Goal: Task Accomplishment & Management: Use online tool/utility

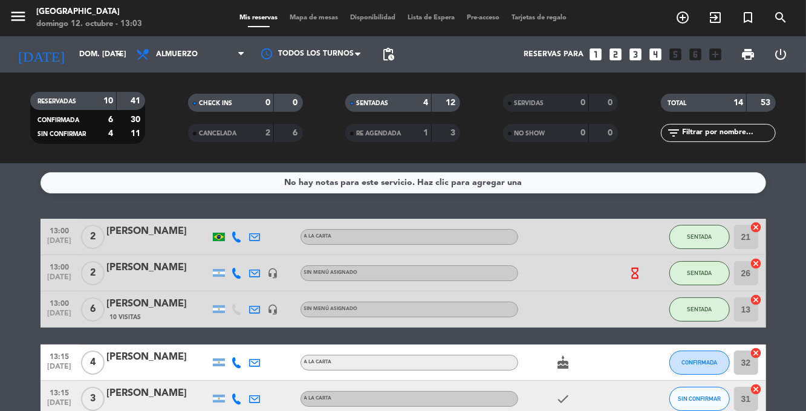
click at [308, 21] on span "Mapa de mesas" at bounding box center [314, 18] width 60 height 7
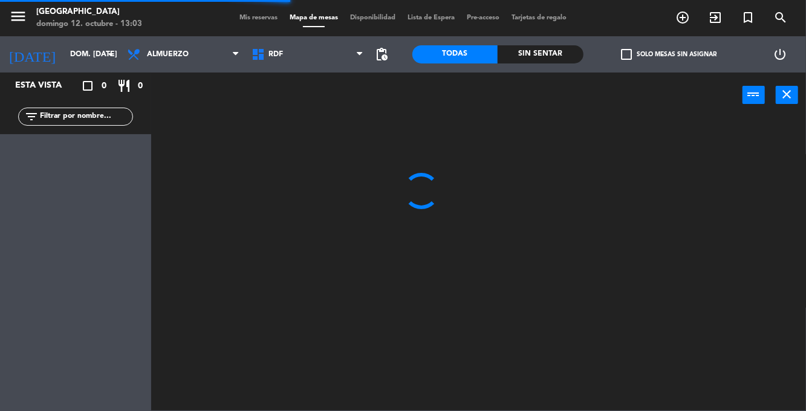
click at [517, 59] on div "Sin sentar" at bounding box center [541, 54] width 86 height 18
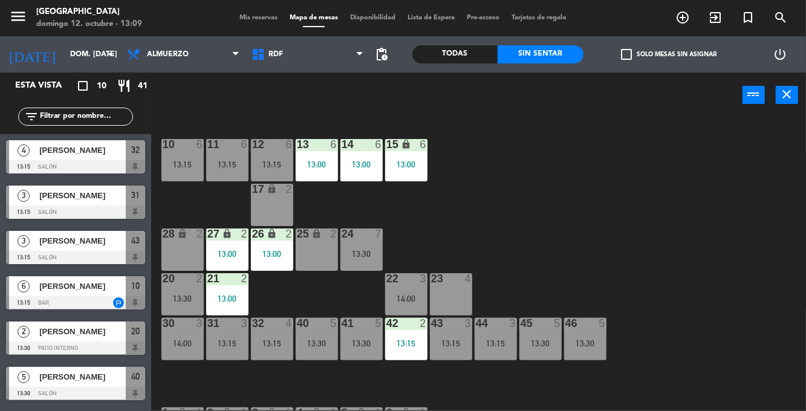
click at [561, 179] on div "10 6 13:15 11 6 13:15 12 6 13:15 13 6 13:00 14 6 13:00 15 lock 6 13:00 17 lock …" at bounding box center [482, 263] width 647 height 293
click at [652, 212] on div "10 6 13:15 11 6 13:15 12 6 13:15 13 6 13:00 14 6 13:00 15 lock 6 13:00 17 lock …" at bounding box center [482, 263] width 647 height 293
click at [696, 213] on div "10 6 13:15 11 6 13:15 12 6 13:15 13 6 13:00 14 6 13:00 15 lock 6 13:00 17 lock …" at bounding box center [482, 263] width 647 height 293
click at [453, 346] on div "13:15" at bounding box center [451, 343] width 42 height 8
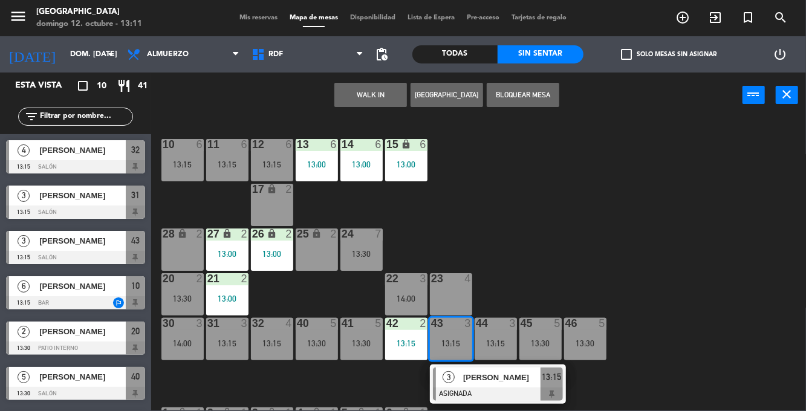
click at [455, 291] on div "23 4" at bounding box center [451, 294] width 42 height 42
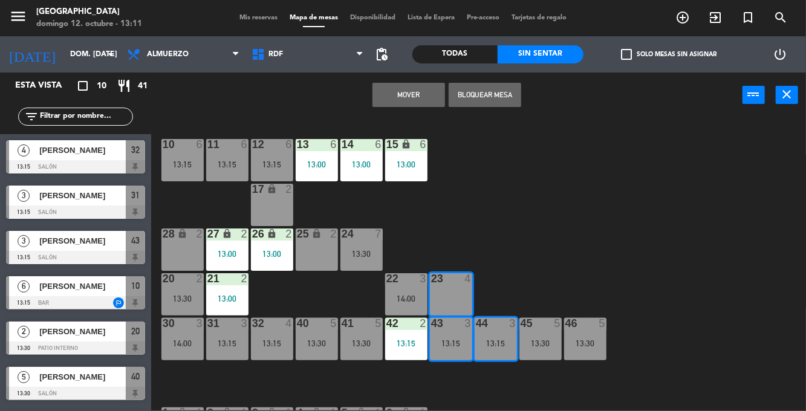
click at [422, 94] on button "Mover" at bounding box center [409, 95] width 73 height 24
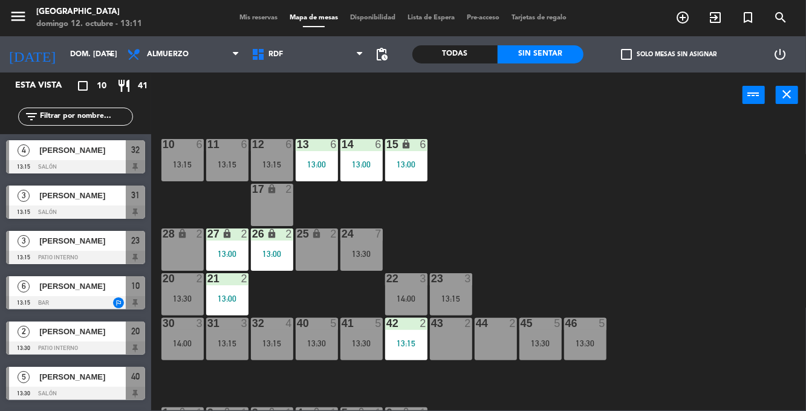
click at [591, 177] on div "10 6 13:15 11 6 13:15 12 6 13:15 13 6 13:00 14 6 13:00 15 lock 6 13:00 17 lock …" at bounding box center [482, 263] width 647 height 293
click at [192, 161] on div "13:15" at bounding box center [182, 164] width 42 height 8
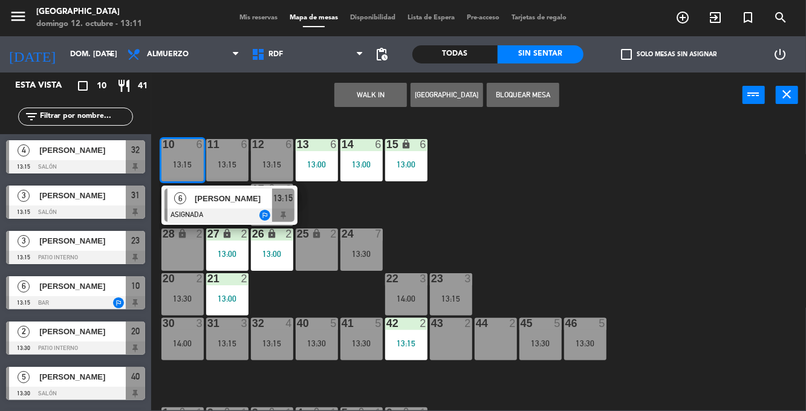
click at [226, 204] on span "[PERSON_NAME]" at bounding box center [233, 198] width 77 height 13
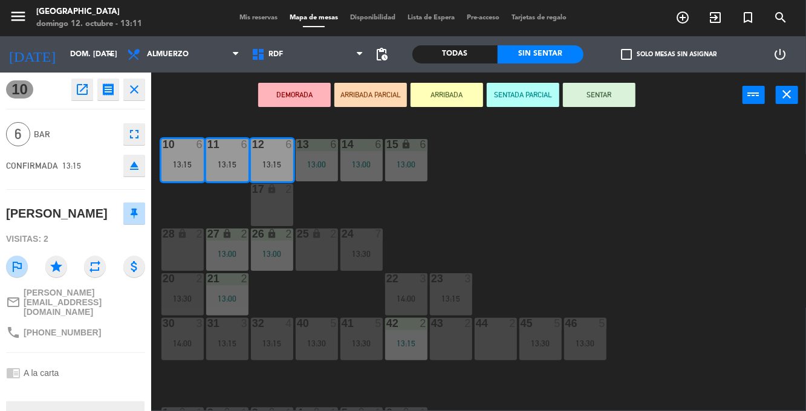
click at [618, 94] on button "SENTAR" at bounding box center [599, 95] width 73 height 24
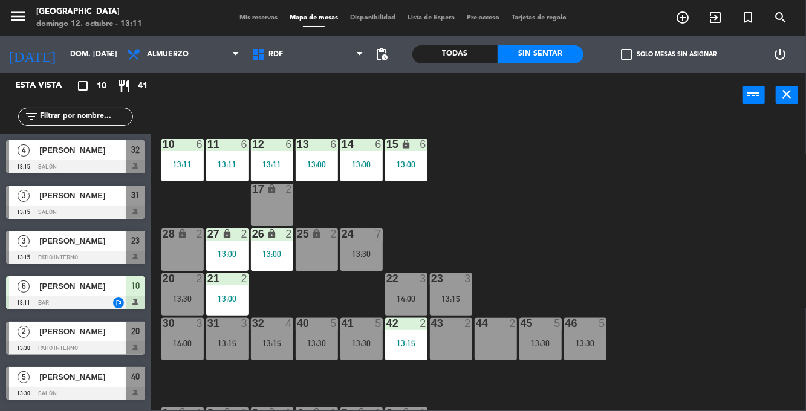
click at [722, 246] on div "10 6 13:11 11 6 13:11 12 6 13:11 13 6 13:00 14 6 13:00 15 lock 6 13:00 17 lock …" at bounding box center [482, 263] width 647 height 293
click at [729, 257] on div "10 6 13:15 11 6 13:15 12 6 13:15 13 6 13:00 14 6 13:00 15 lock 6 13:00 17 lock …" at bounding box center [482, 263] width 647 height 293
click at [729, 227] on div "10 6 13:15 11 6 13:15 12 6 13:15 13 6 13:00 14 6 13:00 15 lock 6 13:00 17 lock …" at bounding box center [482, 263] width 647 height 293
click at [290, 328] on div "40" at bounding box center [297, 323] width 20 height 11
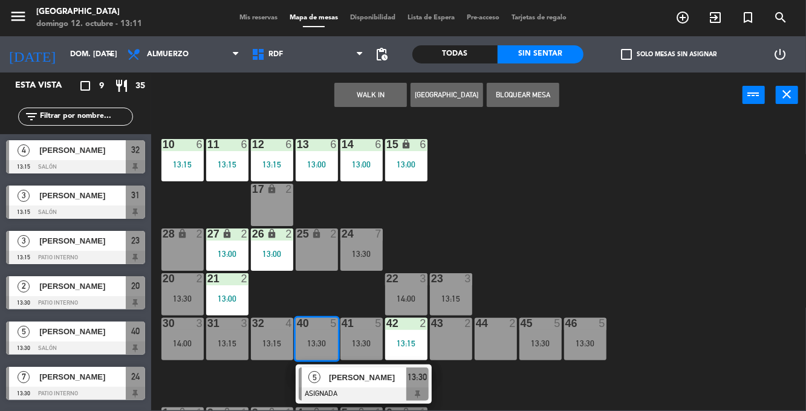
click at [291, 286] on div "10 6 13:15 11 6 13:15 12 6 13:15 13 6 13:00 14 6 13:00 15 lock 6 13:00 17 lock …" at bounding box center [482, 263] width 647 height 293
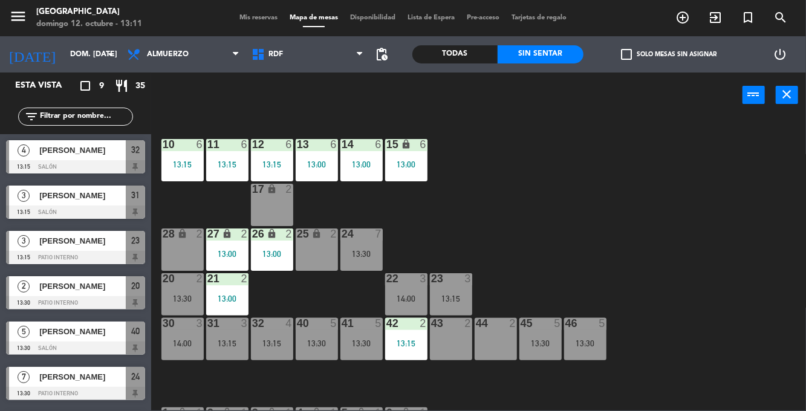
click at [278, 335] on div "32 4 13:15" at bounding box center [272, 339] width 42 height 42
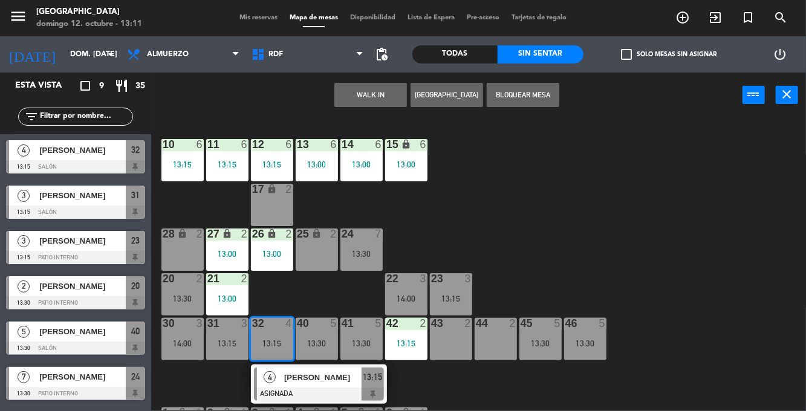
click at [216, 342] on div "13:15" at bounding box center [227, 343] width 42 height 8
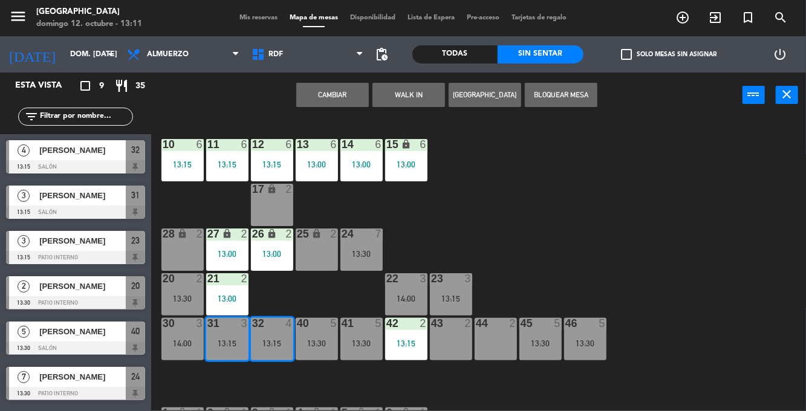
click at [327, 98] on button "Cambiar" at bounding box center [332, 95] width 73 height 24
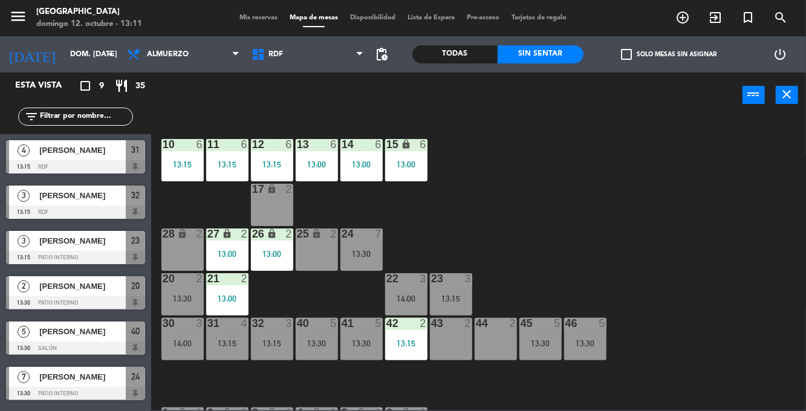
click at [231, 334] on div "31 4 13:15" at bounding box center [227, 339] width 42 height 42
click at [663, 167] on div "10 6 13:15 11 6 13:15 12 6 13:15 13 6 13:00 14 6 13:00 15 lock 6 13:00 17 lock …" at bounding box center [482, 263] width 647 height 293
click at [222, 354] on div "31 4 13:15" at bounding box center [227, 339] width 42 height 42
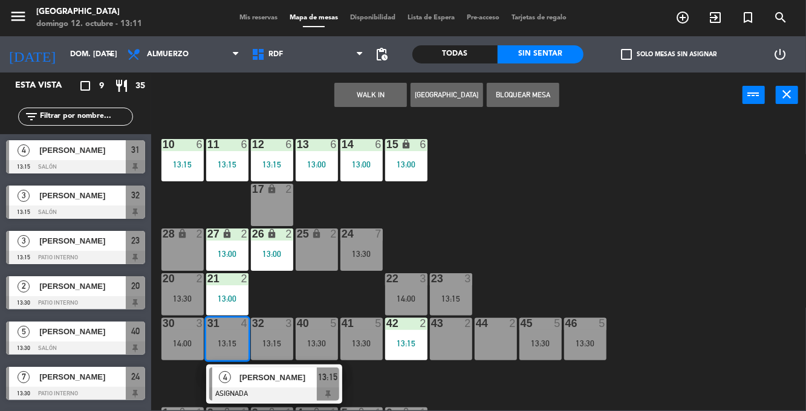
click at [292, 385] on div "[PERSON_NAME]" at bounding box center [277, 378] width 79 height 20
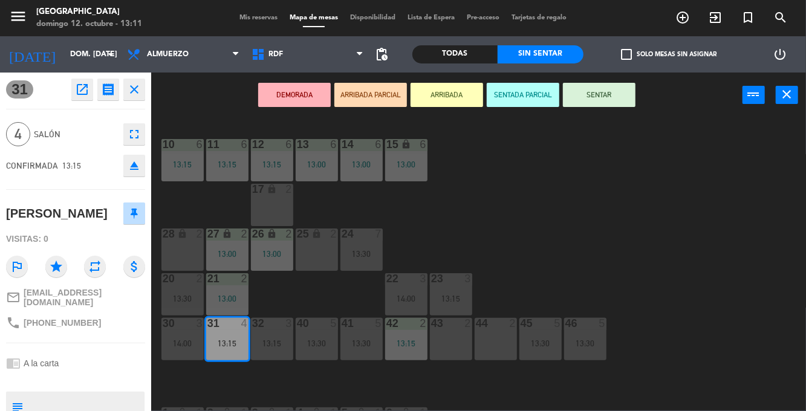
click at [134, 140] on icon "fullscreen" at bounding box center [134, 134] width 15 height 15
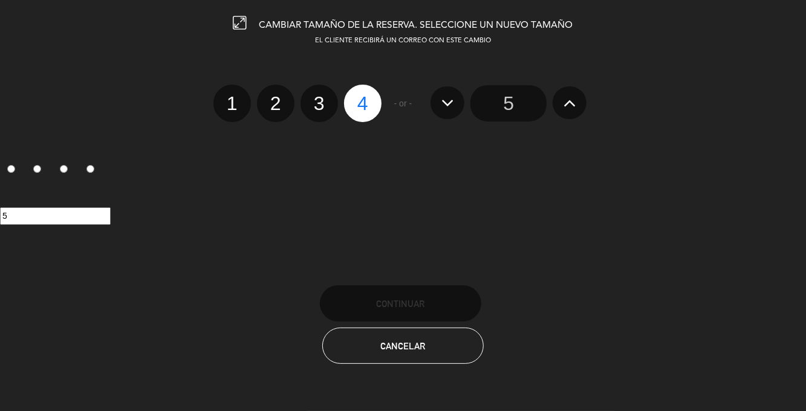
click at [321, 106] on label "3" at bounding box center [319, 103] width 37 height 37
click at [321, 97] on input "3" at bounding box center [318, 93] width 8 height 8
radio input "true"
radio input "false"
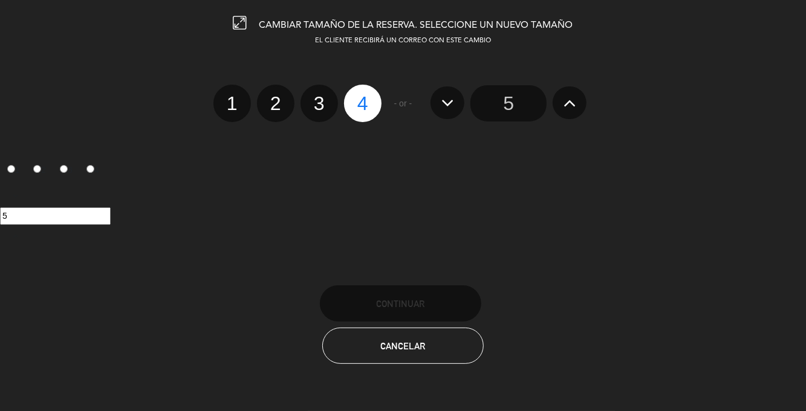
radio input "false"
radio input "true"
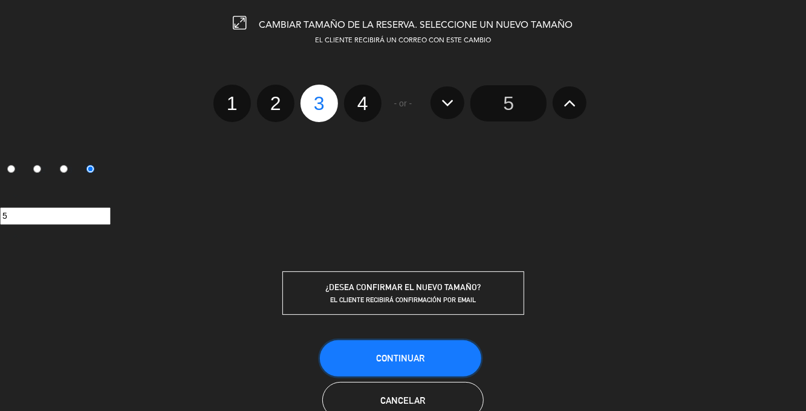
click at [437, 357] on button "Continuar" at bounding box center [400, 359] width 161 height 36
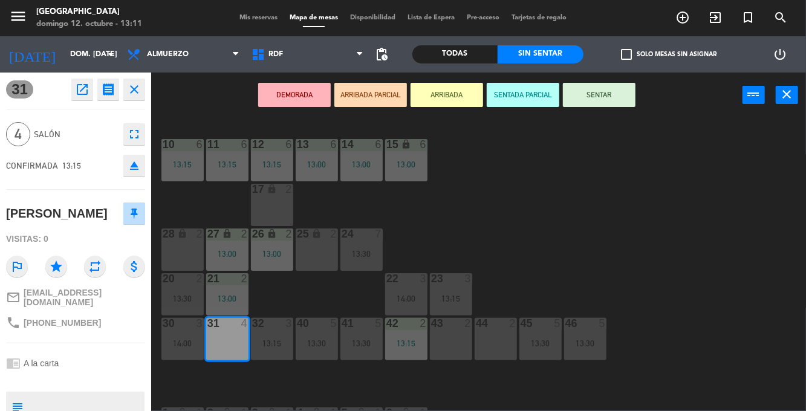
click at [530, 197] on div "10 6 13:15 11 6 13:15 12 6 13:15 13 6 13:00 14 6 13:00 15 lock 6 13:00 17 lock …" at bounding box center [482, 263] width 647 height 293
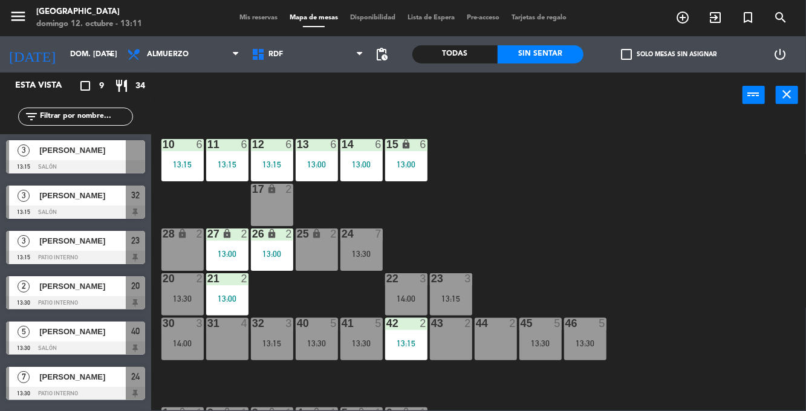
click at [131, 152] on div at bounding box center [135, 150] width 19 height 20
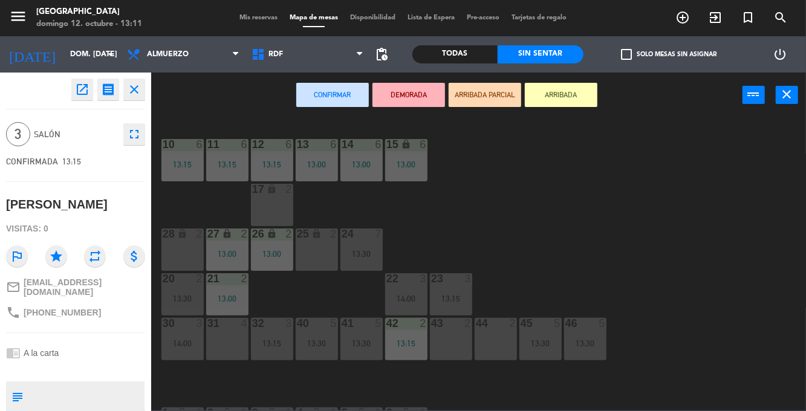
click at [231, 337] on div "31 4" at bounding box center [227, 339] width 42 height 42
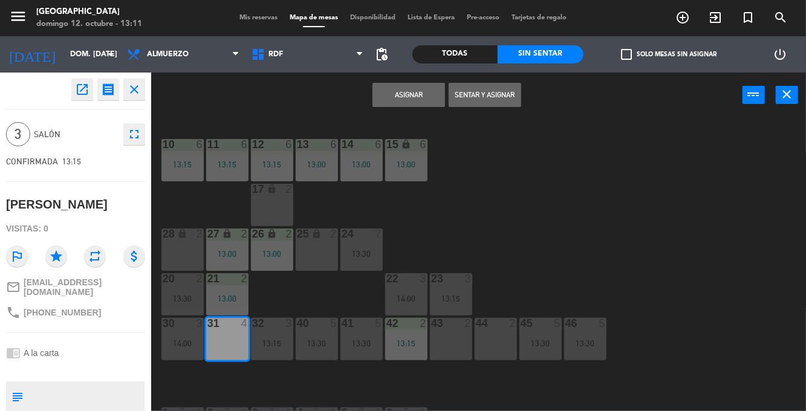
click at [497, 94] on button "Sentar y Asignar" at bounding box center [485, 95] width 73 height 24
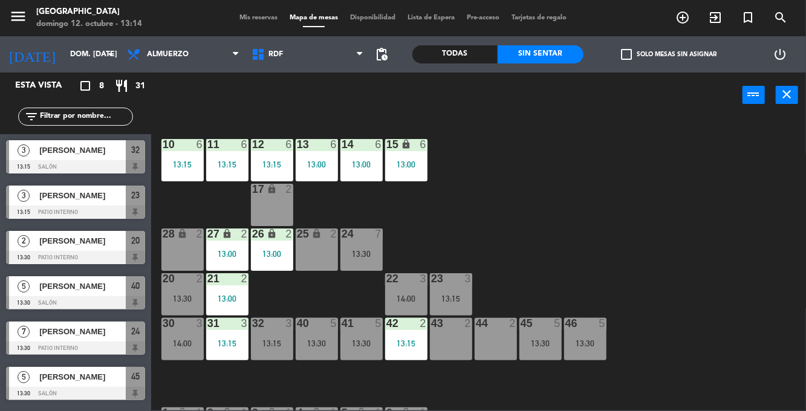
click at [447, 292] on div "23 3 13:15" at bounding box center [451, 294] width 42 height 42
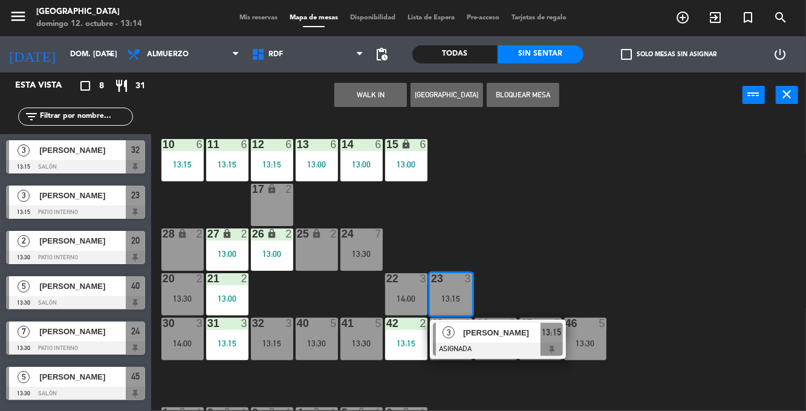
click at [578, 241] on div "10 6 13:15 11 6 13:15 12 6 13:15 13 6 13:00 14 6 13:00 15 lock 6 13:00 17 lock …" at bounding box center [482, 263] width 647 height 293
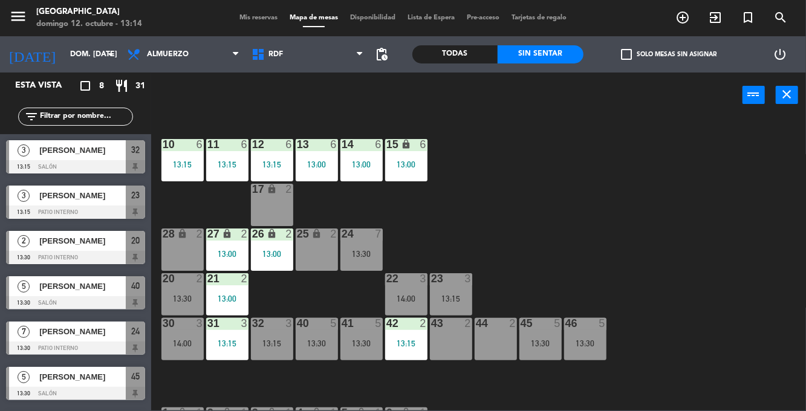
click at [404, 292] on div "22 3 14:00" at bounding box center [406, 294] width 42 height 42
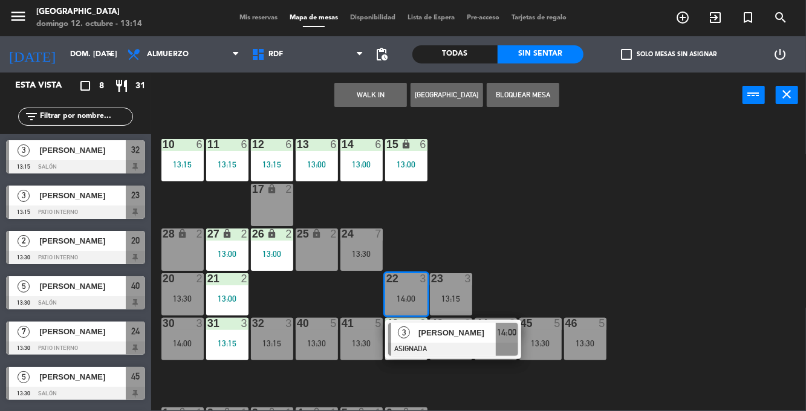
click at [588, 212] on div "10 6 13:15 11 6 13:15 12 6 13:15 13 6 13:00 14 6 13:00 15 lock 6 13:00 17 lock …" at bounding box center [482, 263] width 647 height 293
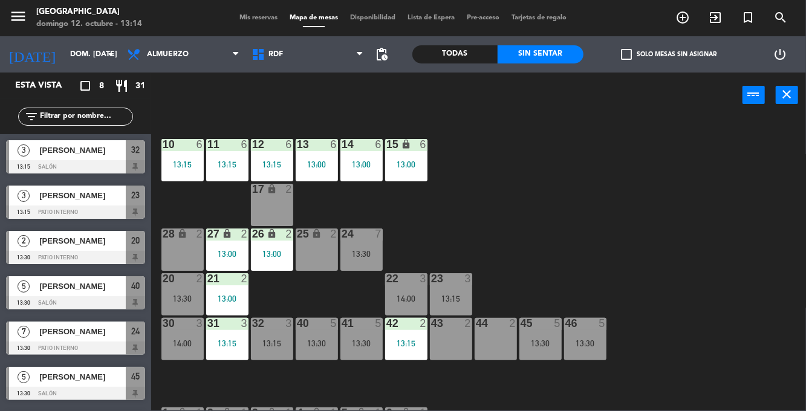
click at [462, 342] on div "43 2" at bounding box center [451, 339] width 42 height 42
click at [492, 350] on div "44 2" at bounding box center [496, 339] width 42 height 42
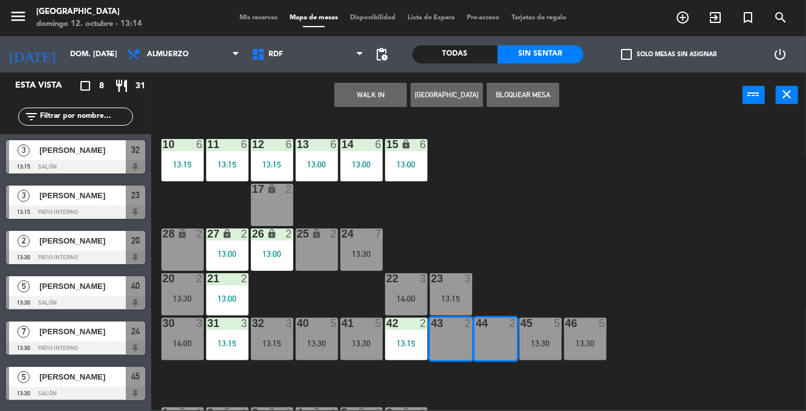
click at [374, 96] on button "WALK IN" at bounding box center [370, 95] width 73 height 24
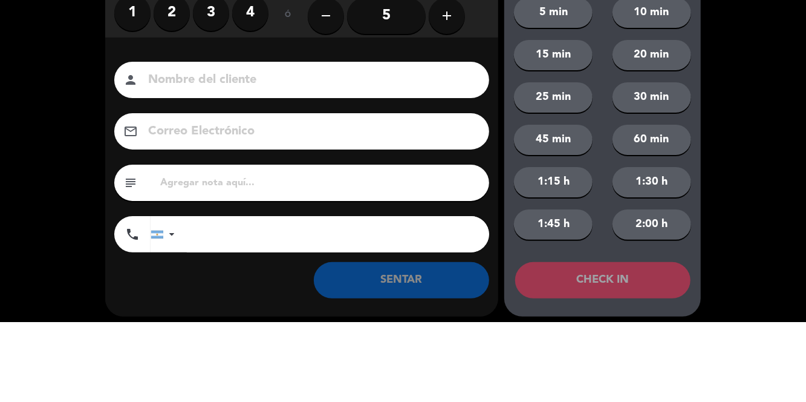
click at [383, 180] on div "Nombre del cliente person Correo Electrónico email subject phone [GEOGRAPHIC_DA…" at bounding box center [301, 239] width 393 height 194
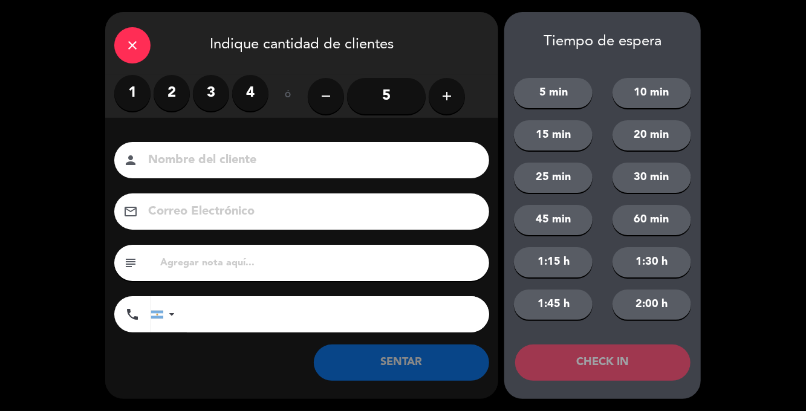
click at [394, 95] on input "5" at bounding box center [386, 96] width 79 height 36
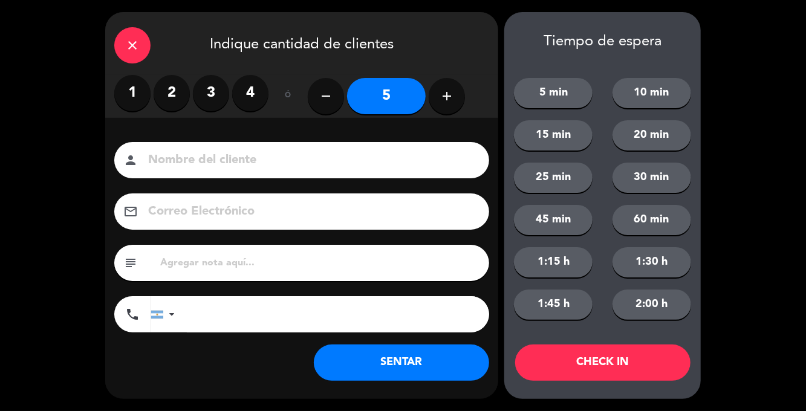
click at [431, 365] on button "SENTAR" at bounding box center [401, 363] width 175 height 36
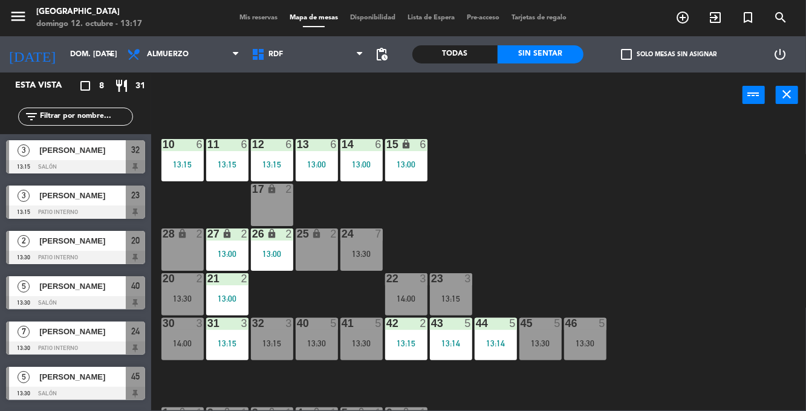
click at [245, 18] on span "Mis reservas" at bounding box center [258, 18] width 50 height 7
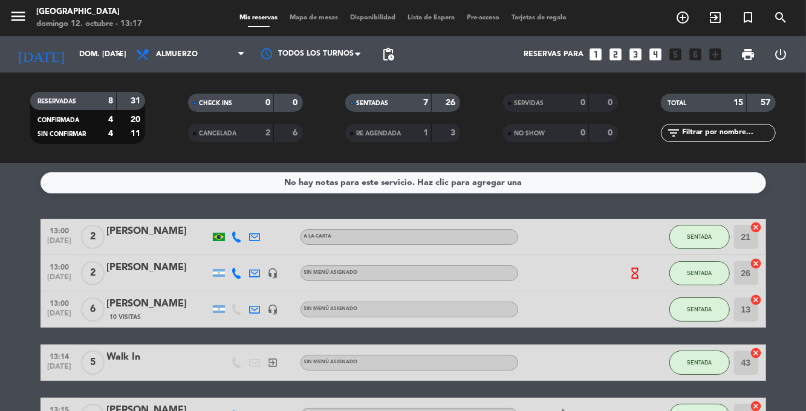
click at [299, 27] on div "menu [GEOGRAPHIC_DATA] [PERSON_NAME] 12. octubre - 13:17 Mis reservas Mapa de m…" at bounding box center [403, 18] width 806 height 36
click at [310, 19] on span "Mapa de mesas" at bounding box center [314, 18] width 60 height 7
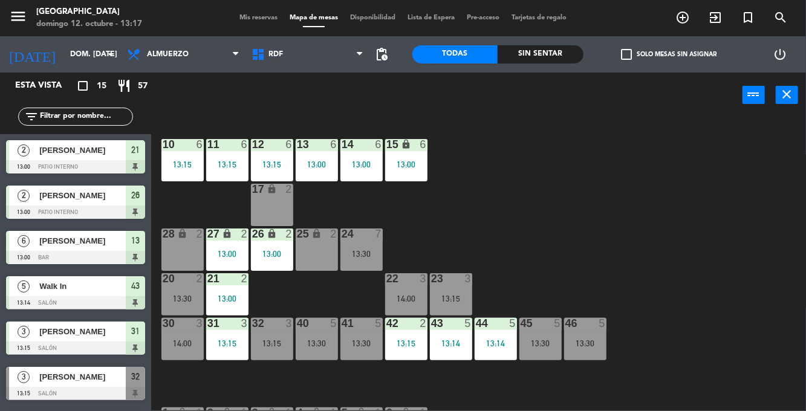
click at [517, 53] on div "Sin sentar" at bounding box center [541, 54] width 86 height 18
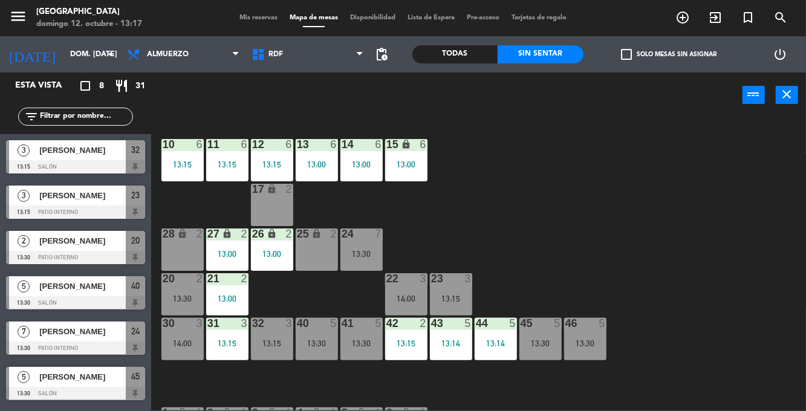
click at [412, 343] on div "13:15" at bounding box center [406, 343] width 42 height 8
click at [687, 317] on div "10 6 13:15 11 6 13:15 12 6 13:15 13 6 13:00 14 6 13:00 15 lock 6 13:00 17 lock …" at bounding box center [482, 263] width 647 height 293
click at [443, 334] on div "43 5 13:14" at bounding box center [451, 339] width 42 height 42
click at [687, 310] on div "10 6 13:15 11 6 13:15 12 6 13:15 13 6 13:00 14 6 13:00 15 lock 6 13:00 17 lock …" at bounding box center [482, 263] width 647 height 293
click at [227, 250] on div "13:00" at bounding box center [227, 254] width 42 height 8
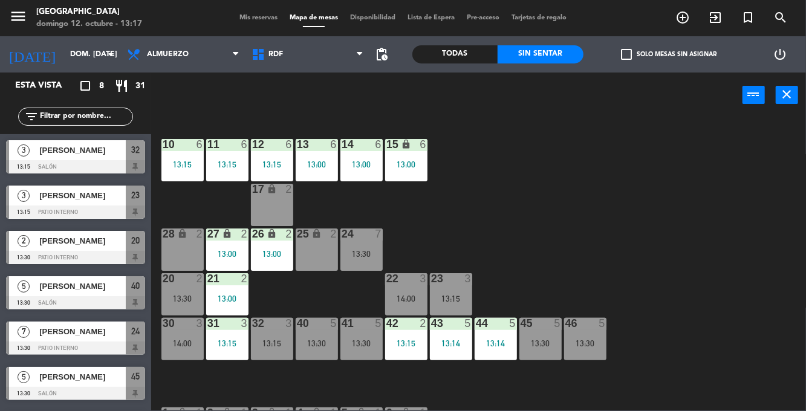
click at [688, 288] on div "10 6 13:15 11 6 13:15 12 6 13:15 13 6 13:00 14 6 13:00 15 lock 6 13:00 17 lock …" at bounding box center [482, 263] width 647 height 293
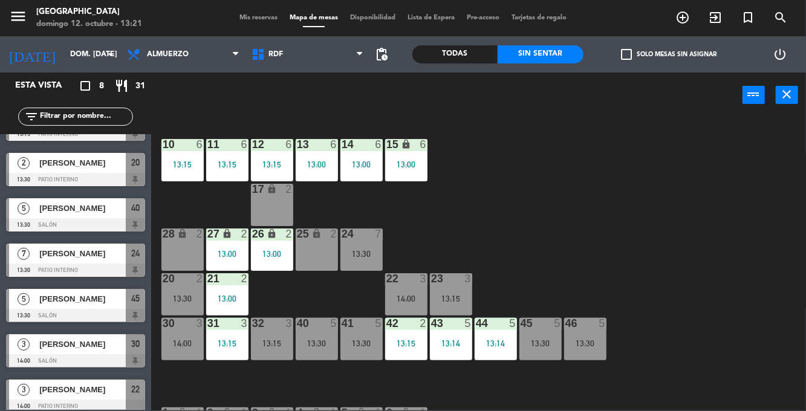
scroll to position [81, 0]
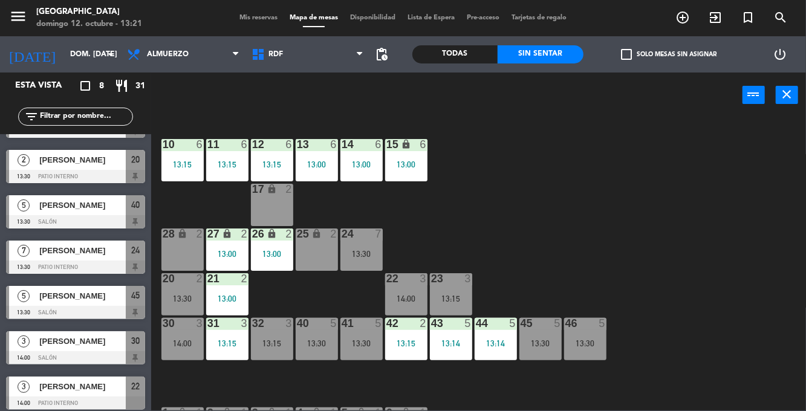
click at [47, 259] on div "[PERSON_NAME]" at bounding box center [82, 251] width 88 height 20
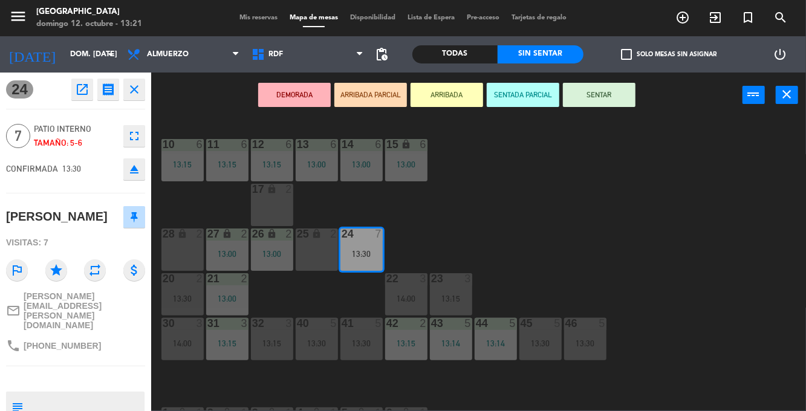
click at [621, 97] on button "SENTAR" at bounding box center [599, 95] width 73 height 24
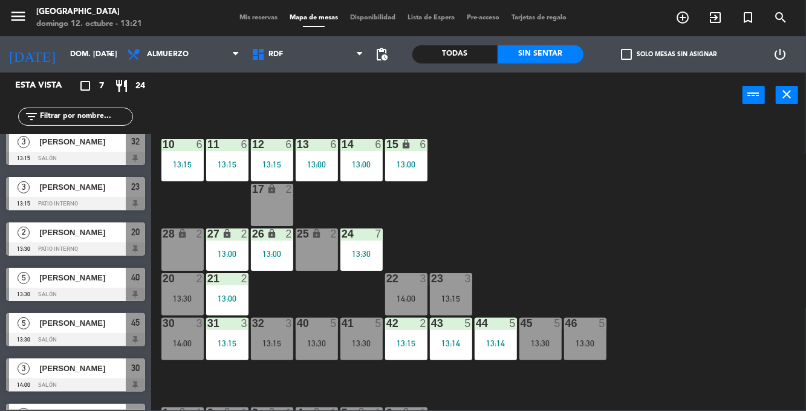
scroll to position [0, 0]
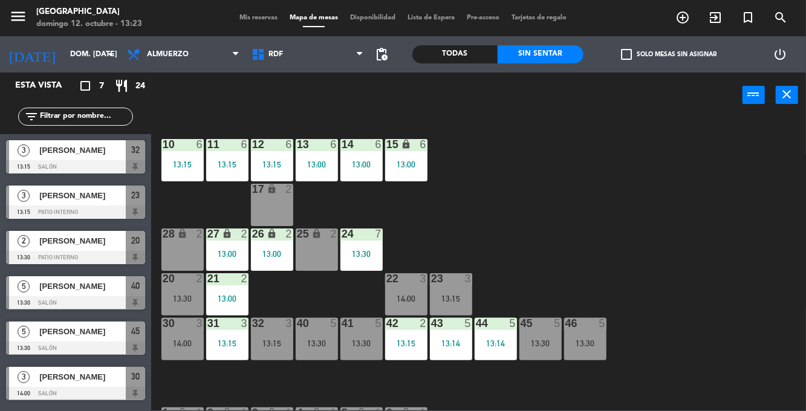
click at [311, 339] on div "13:30" at bounding box center [317, 343] width 42 height 8
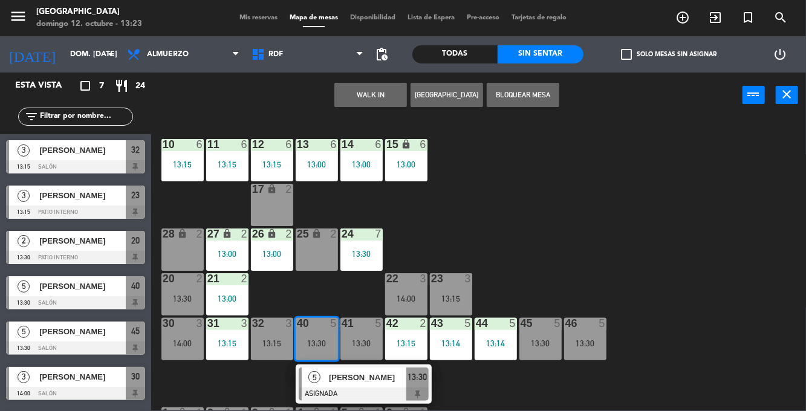
click at [324, 253] on div "25 lock 2" at bounding box center [317, 250] width 42 height 42
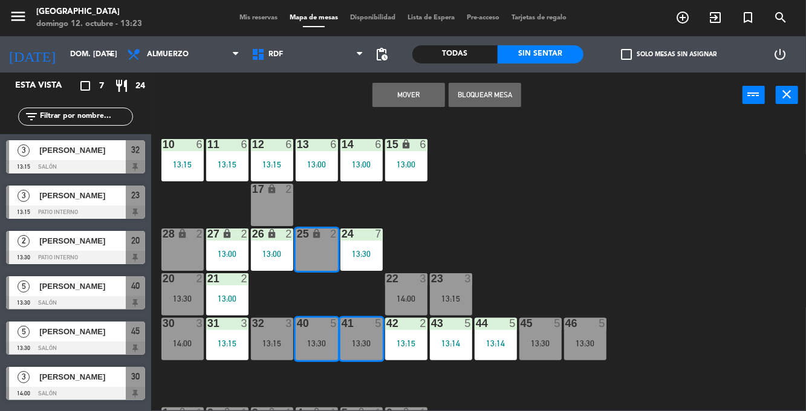
click at [408, 94] on button "Mover" at bounding box center [409, 95] width 73 height 24
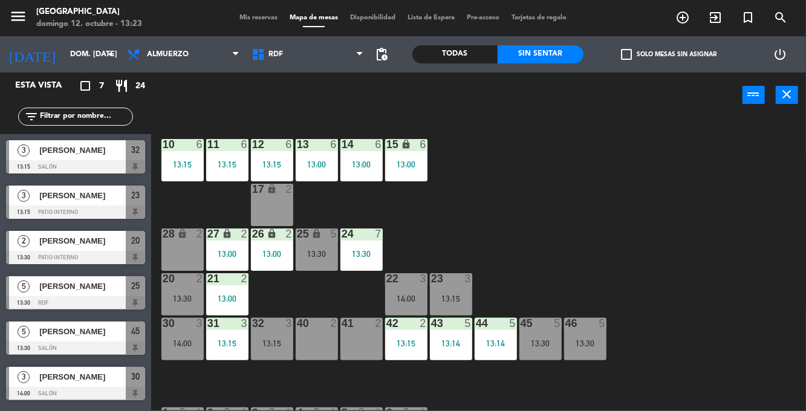
click at [590, 341] on div "13:30" at bounding box center [585, 343] width 42 height 8
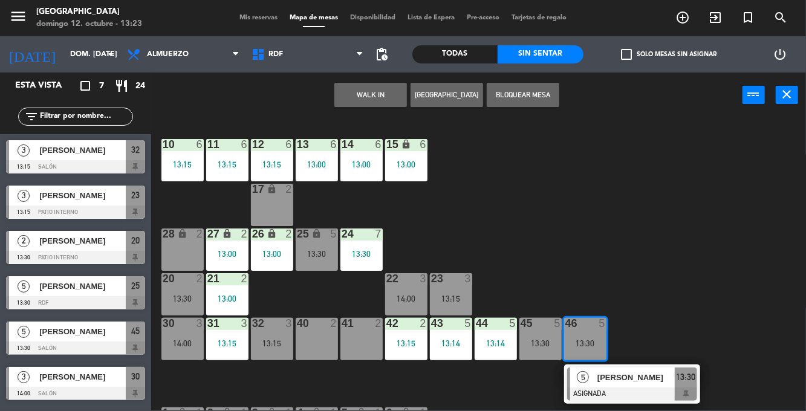
click at [327, 336] on div "40 2" at bounding box center [317, 339] width 42 height 42
click at [356, 339] on div "41 2" at bounding box center [362, 339] width 42 height 42
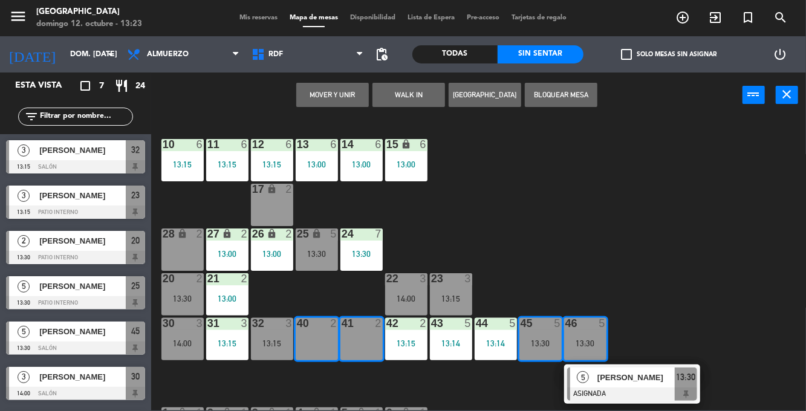
click at [347, 94] on button "Mover y Unir" at bounding box center [332, 95] width 73 height 24
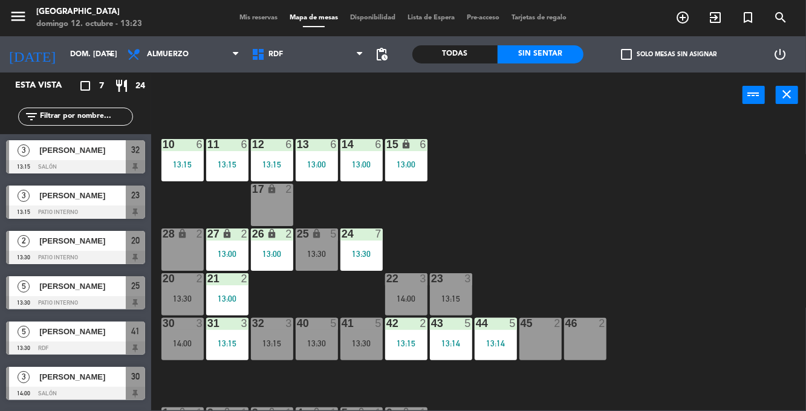
click at [319, 246] on div "25 lock 5 13:30" at bounding box center [317, 250] width 42 height 42
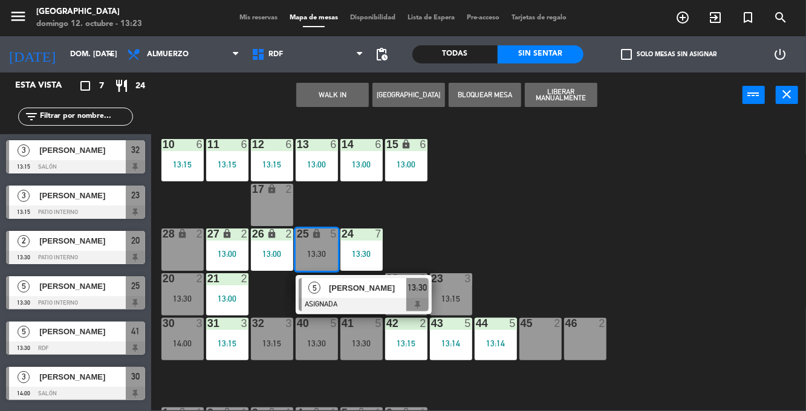
click at [537, 348] on div "45 2" at bounding box center [541, 339] width 42 height 42
click at [575, 346] on div "46 2" at bounding box center [585, 339] width 42 height 42
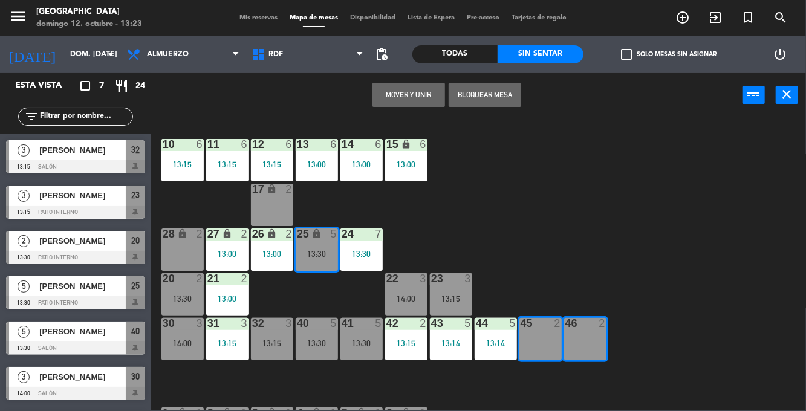
click at [423, 94] on button "Mover y Unir" at bounding box center [409, 95] width 73 height 24
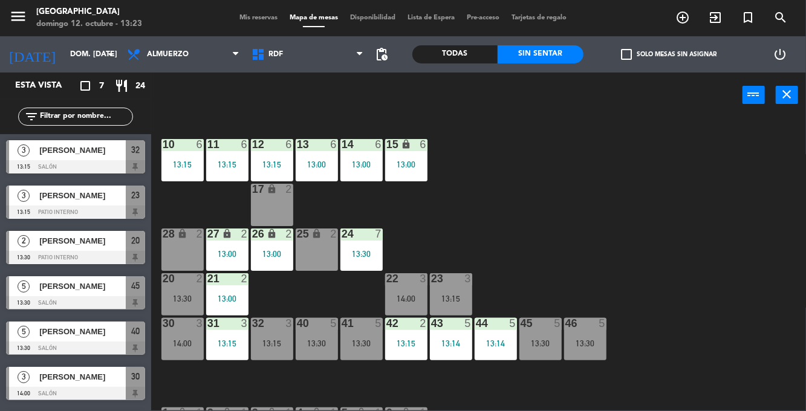
click at [320, 337] on div "40 5 13:30" at bounding box center [317, 339] width 42 height 42
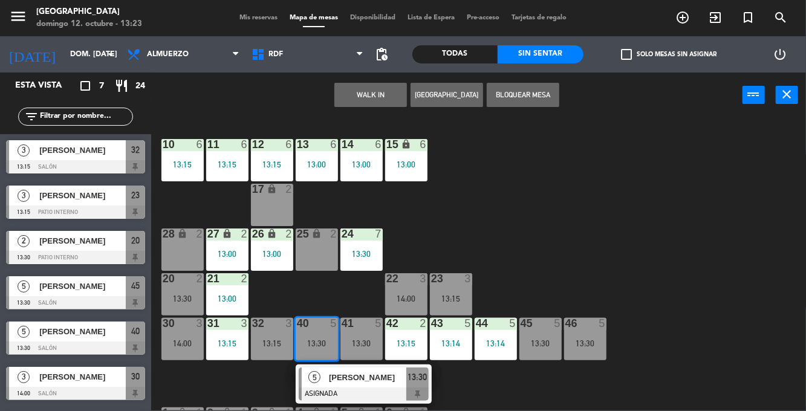
click at [362, 388] on div at bounding box center [364, 394] width 130 height 13
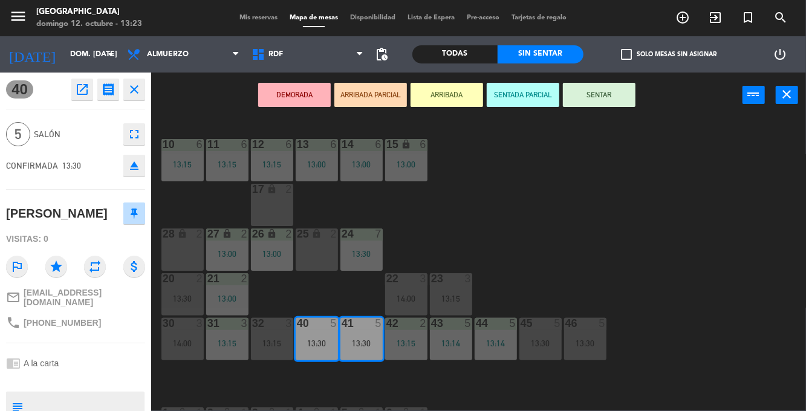
click at [615, 91] on button "SENTAR" at bounding box center [599, 95] width 73 height 24
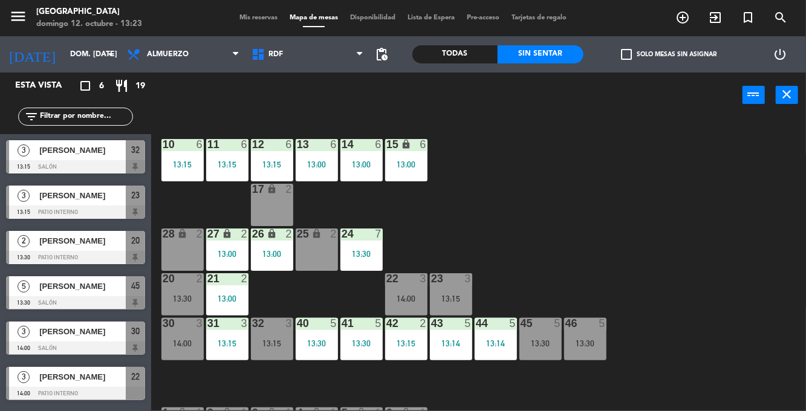
click at [414, 286] on div "22 3 14:00" at bounding box center [406, 294] width 42 height 42
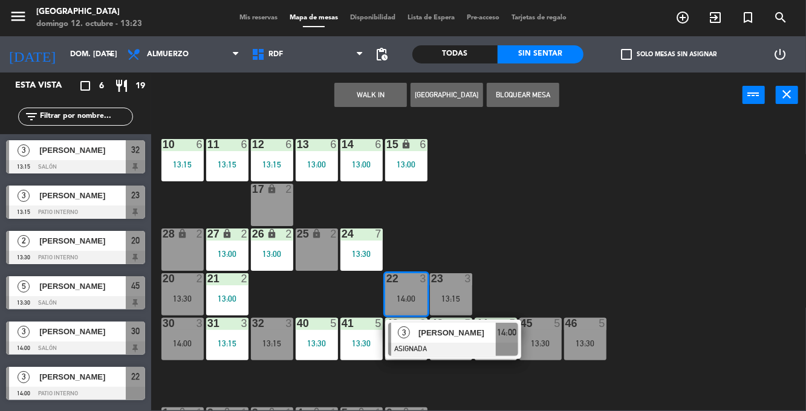
click at [578, 219] on div "10 6 13:15 11 6 13:15 12 6 13:15 13 6 13:00 14 6 13:00 15 lock 6 13:00 17 lock …" at bounding box center [482, 263] width 647 height 293
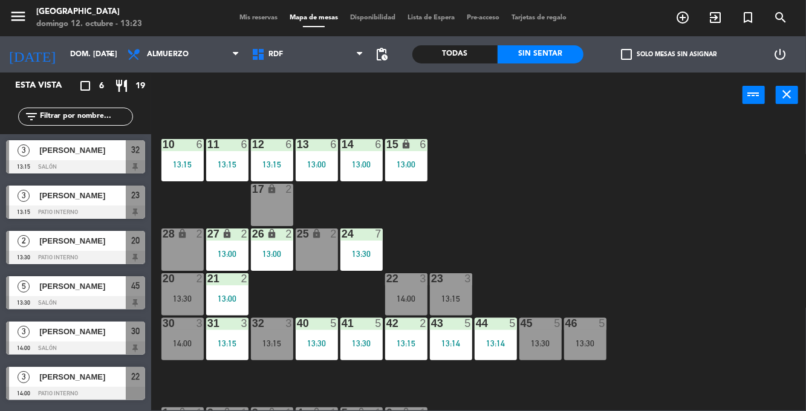
click at [454, 286] on div "23 3 13:15" at bounding box center [451, 294] width 42 height 42
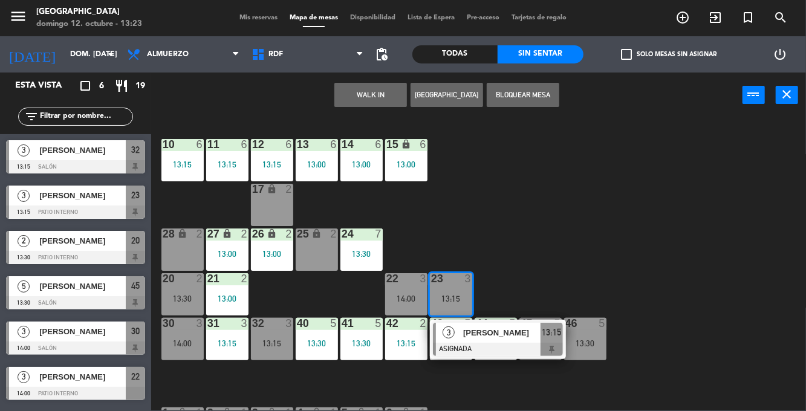
click at [188, 341] on div "14:00" at bounding box center [182, 343] width 42 height 8
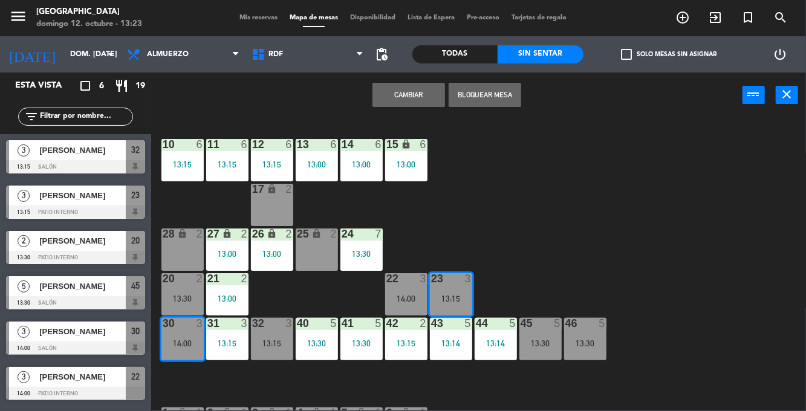
click at [418, 97] on button "Cambiar" at bounding box center [409, 95] width 73 height 24
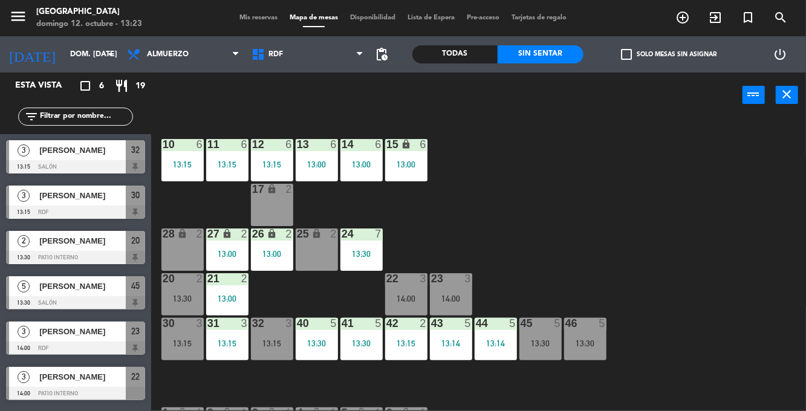
click at [262, 19] on span "Mis reservas" at bounding box center [258, 18] width 50 height 7
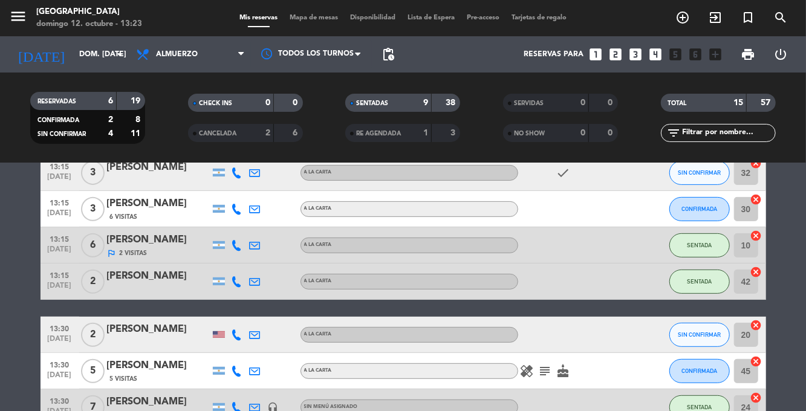
scroll to position [422, 0]
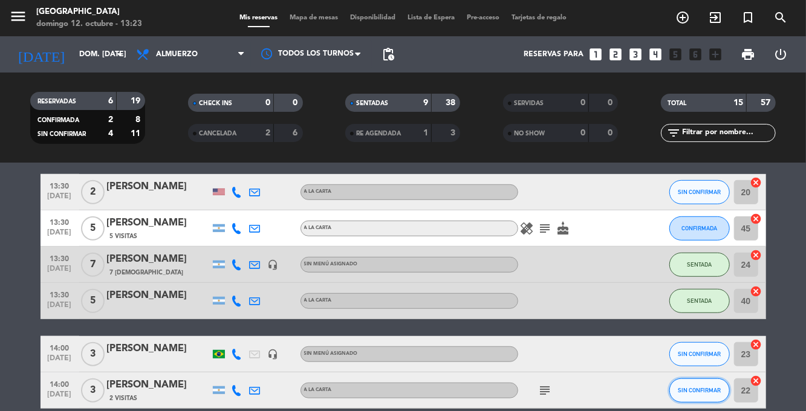
click at [700, 396] on button "SIN CONFIRMAR" at bounding box center [700, 391] width 60 height 24
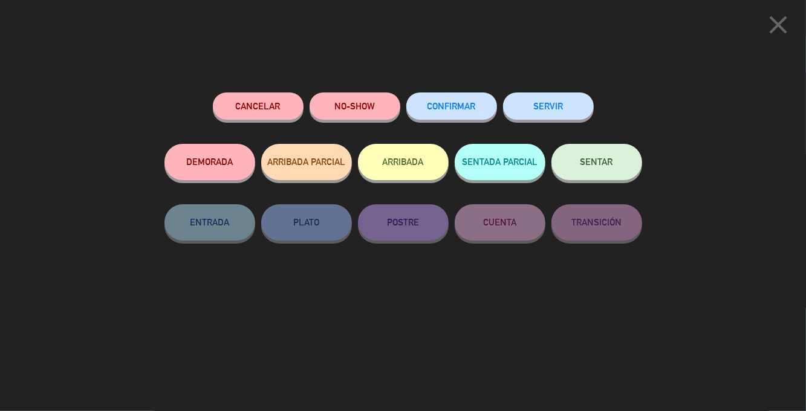
click at [775, 23] on icon "close" at bounding box center [778, 25] width 30 height 30
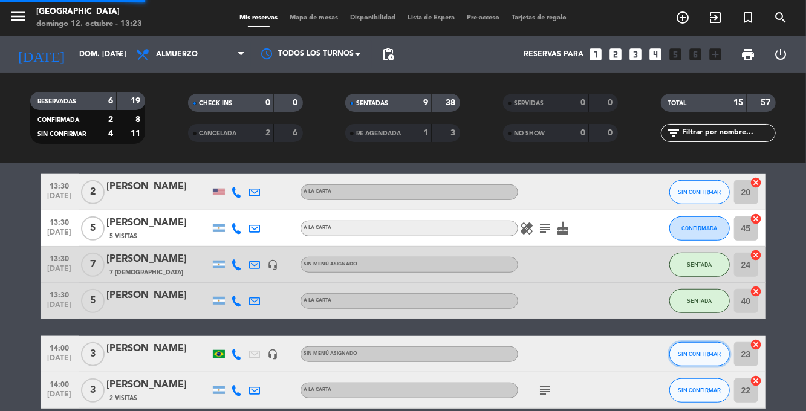
click at [709, 342] on button "SIN CONFIRMAR" at bounding box center [700, 354] width 60 height 24
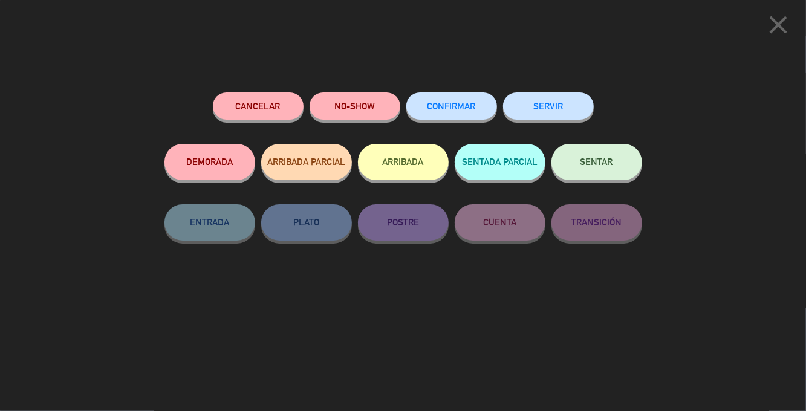
click at [471, 108] on span "CONFIRMAR" at bounding box center [452, 106] width 48 height 10
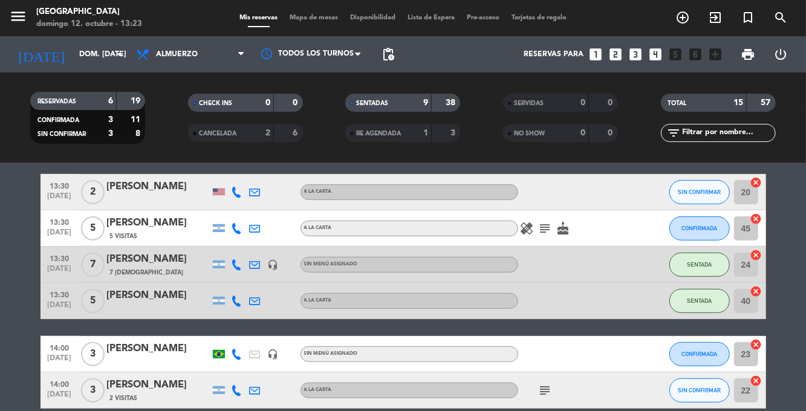
click at [318, 15] on div "Mis reservas Mapa de mesas Disponibilidad Lista de Espera Pre-acceso Tarjetas d…" at bounding box center [402, 18] width 339 height 11
click at [311, 19] on span "Mapa de mesas" at bounding box center [314, 18] width 60 height 7
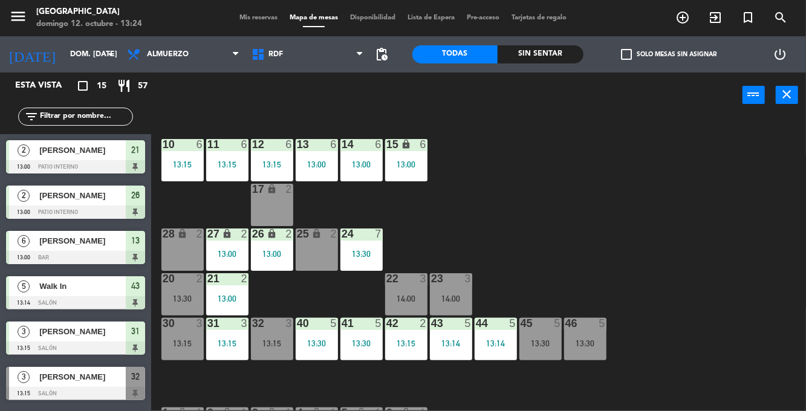
click at [186, 336] on div "30 3 13:15" at bounding box center [182, 339] width 42 height 42
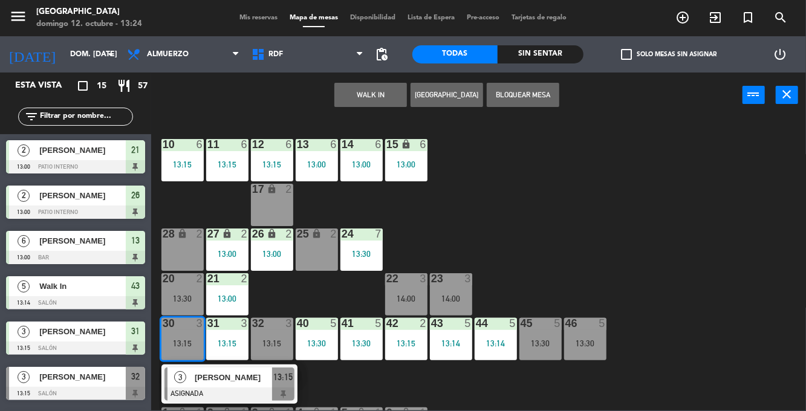
click at [684, 278] on div "10 6 13:15 11 6 13:15 12 6 13:15 13 6 13:00 14 6 13:00 15 lock 6 13:00 17 lock …" at bounding box center [482, 263] width 647 height 293
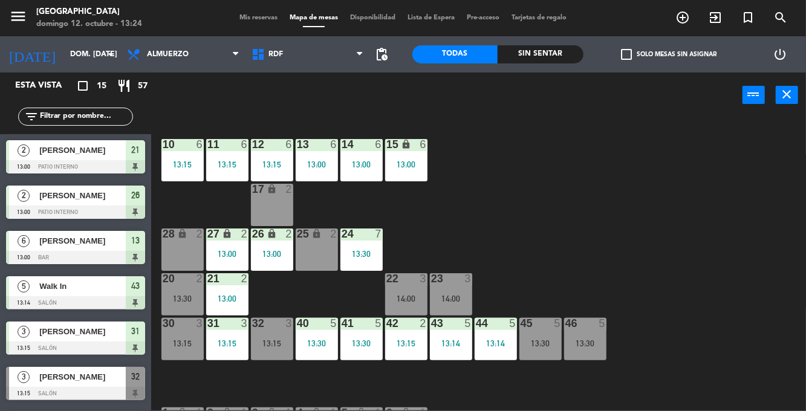
click at [183, 332] on div "30 3 13:15" at bounding box center [182, 339] width 42 height 42
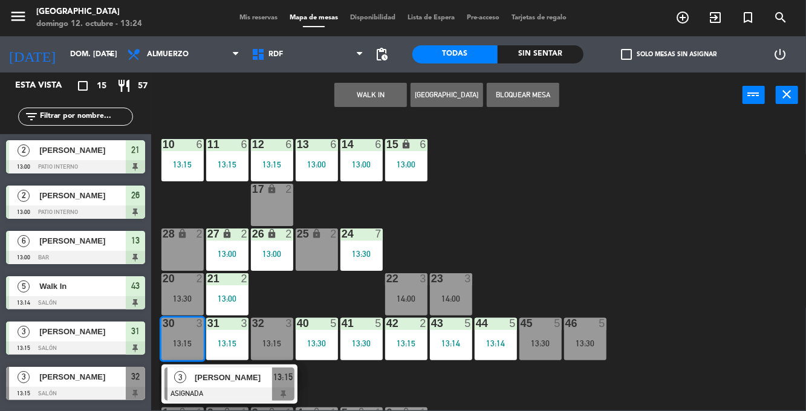
click at [408, 298] on div "14:00" at bounding box center [406, 299] width 42 height 8
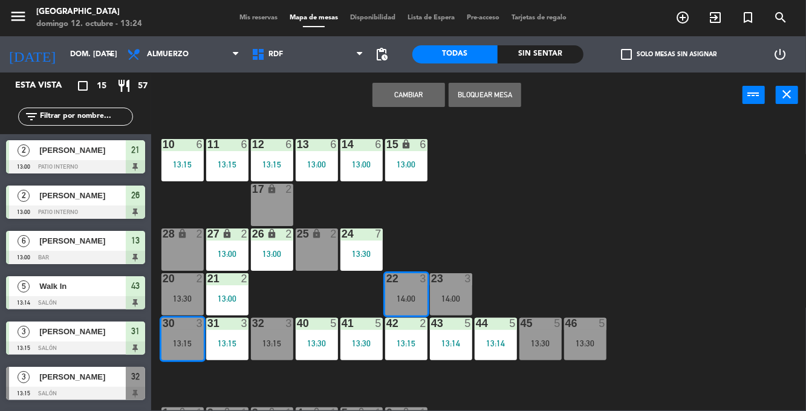
click at [423, 97] on button "Cambiar" at bounding box center [409, 95] width 73 height 24
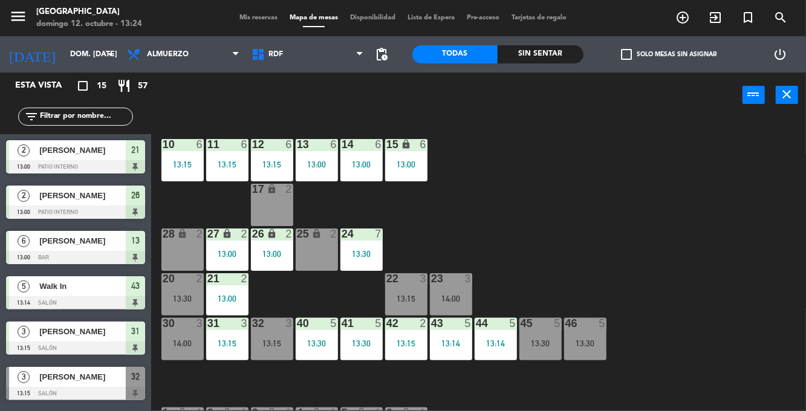
click at [409, 279] on div at bounding box center [406, 278] width 20 height 11
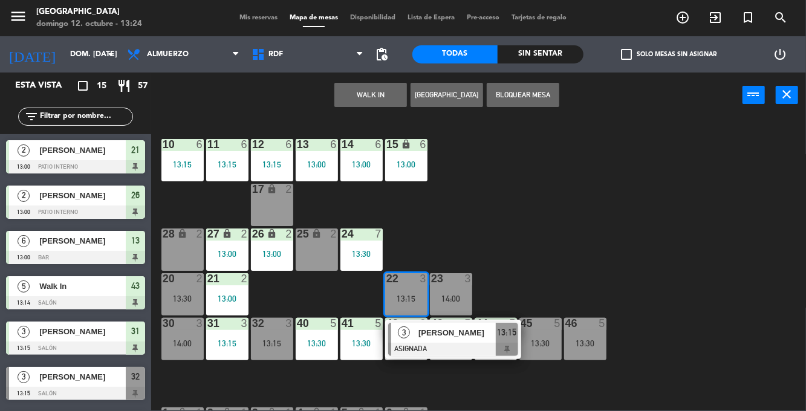
click at [436, 341] on div "[PERSON_NAME]" at bounding box center [456, 333] width 79 height 20
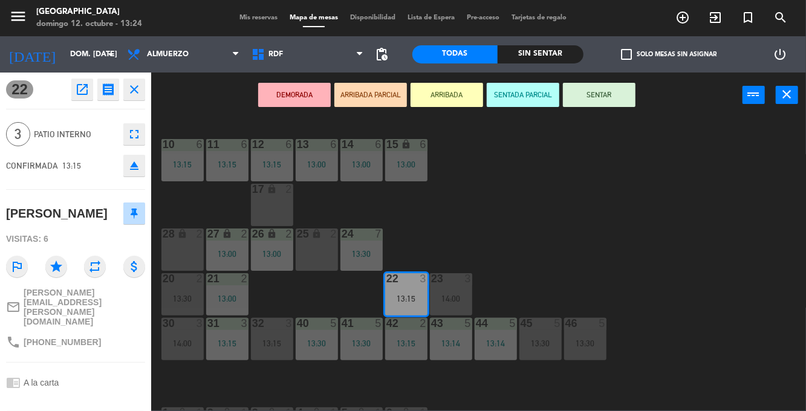
click at [623, 92] on button "SENTAR" at bounding box center [599, 95] width 73 height 24
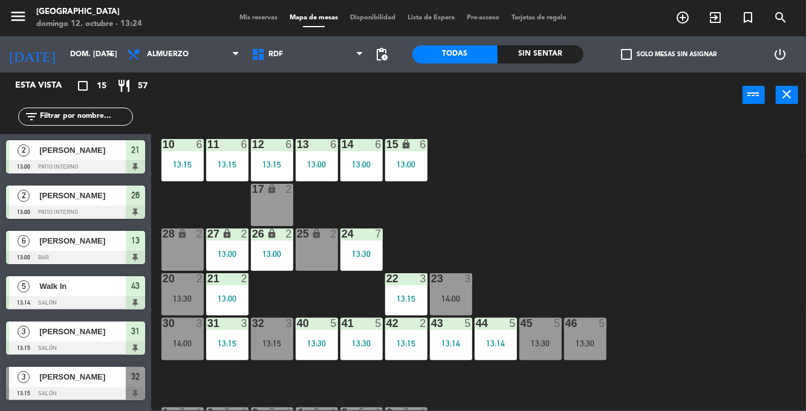
click at [547, 54] on div "Sin sentar" at bounding box center [541, 54] width 86 height 18
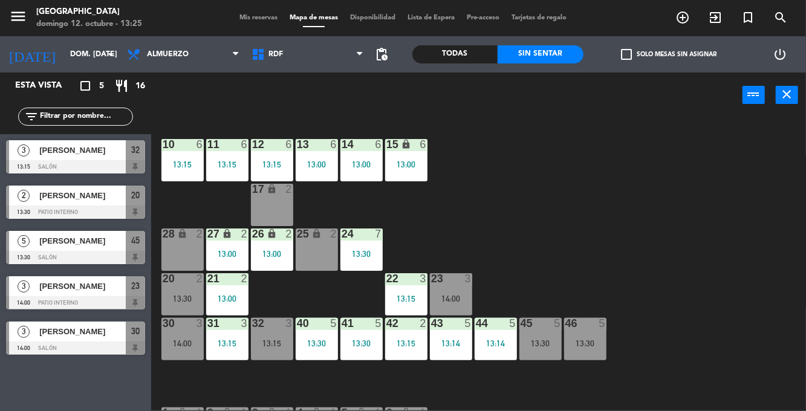
click at [248, 21] on span "Mis reservas" at bounding box center [258, 18] width 50 height 7
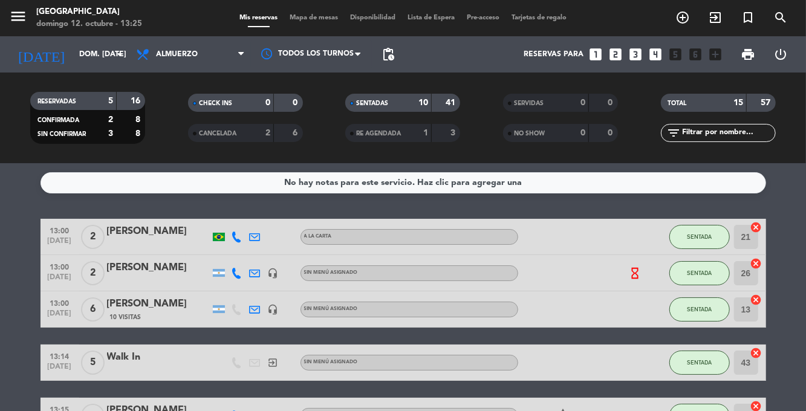
click at [313, 19] on span "Mapa de mesas" at bounding box center [314, 18] width 60 height 7
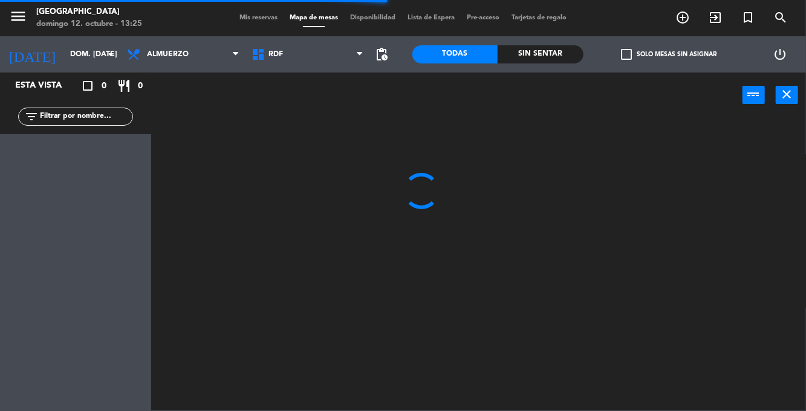
click at [550, 54] on div "Sin sentar" at bounding box center [541, 54] width 86 height 18
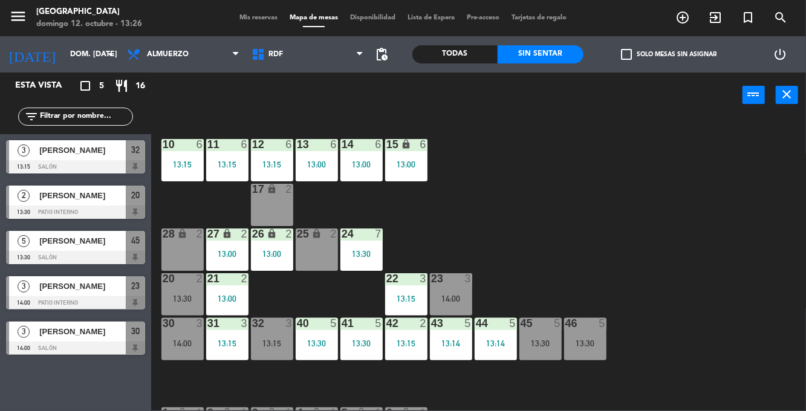
click at [252, 396] on div "10 6 13:15 11 6 13:15 12 6 13:15 13 6 13:00 14 6 13:00 15 lock 6 13:00 17 lock …" at bounding box center [482, 263] width 647 height 293
click at [360, 249] on div "24 7 13:30" at bounding box center [362, 250] width 42 height 42
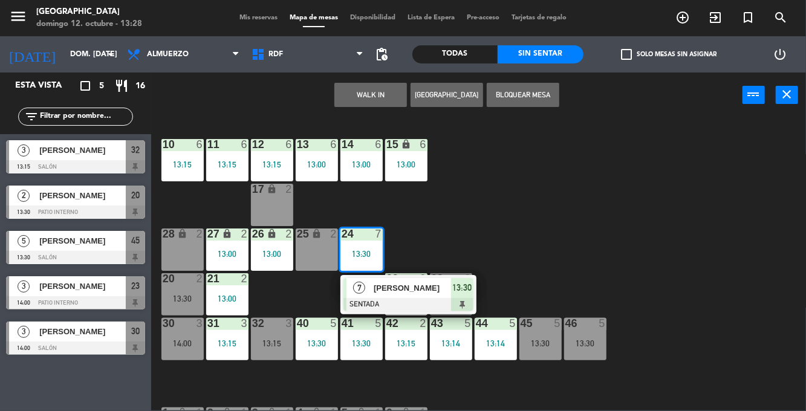
click at [456, 305] on div at bounding box center [409, 304] width 130 height 13
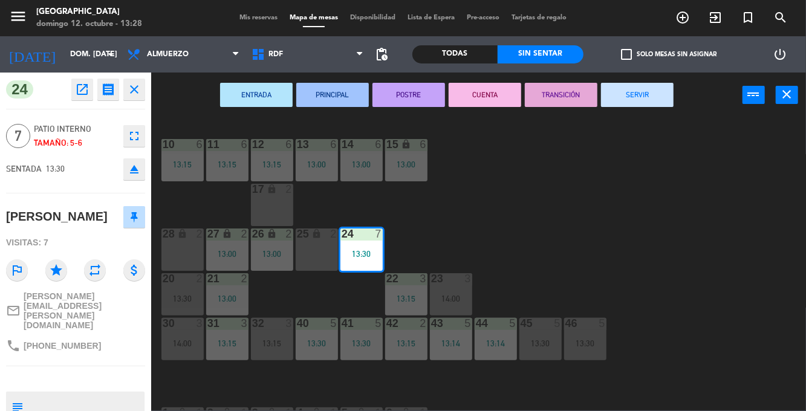
click at [133, 145] on button "fullscreen" at bounding box center [134, 136] width 22 height 22
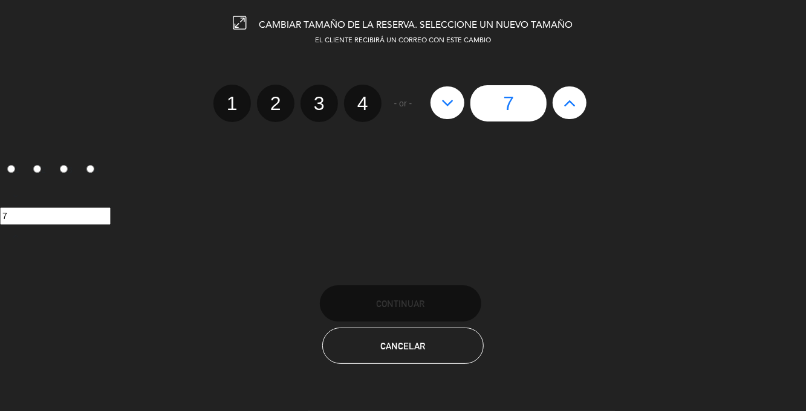
click at [445, 102] on icon at bounding box center [448, 102] width 13 height 19
type input "6"
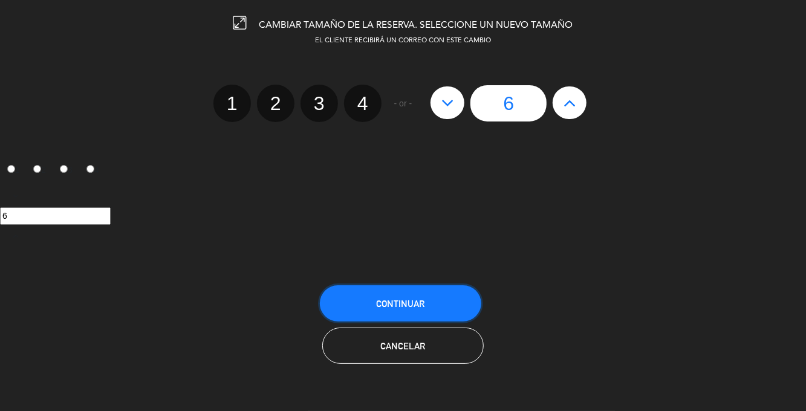
click at [439, 307] on button "Continuar" at bounding box center [400, 303] width 161 height 36
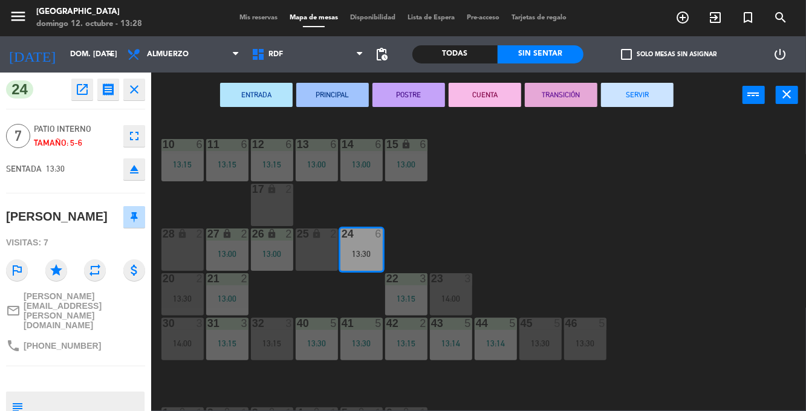
click at [604, 191] on div "10 6 13:15 11 6 13:15 12 6 13:15 13 6 13:00 14 6 13:00 15 lock 6 13:00 17 lock …" at bounding box center [482, 263] width 647 height 293
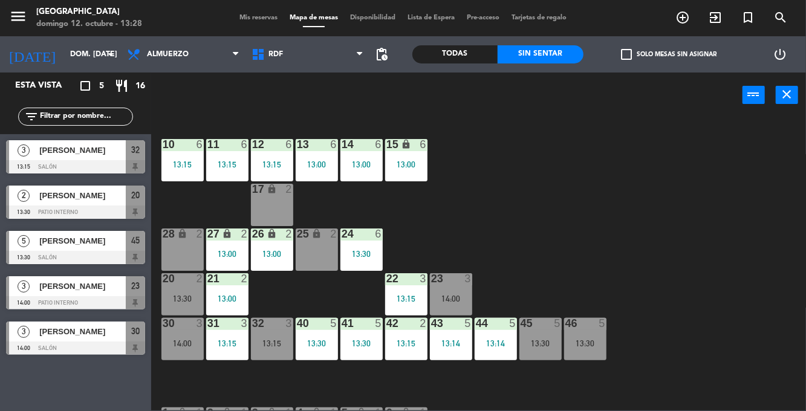
click at [369, 261] on div "24 6 13:30" at bounding box center [362, 250] width 42 height 42
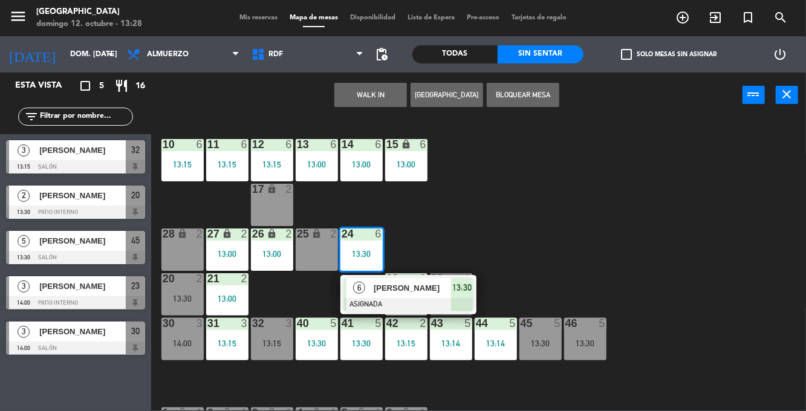
click at [418, 298] on div at bounding box center [409, 304] width 130 height 13
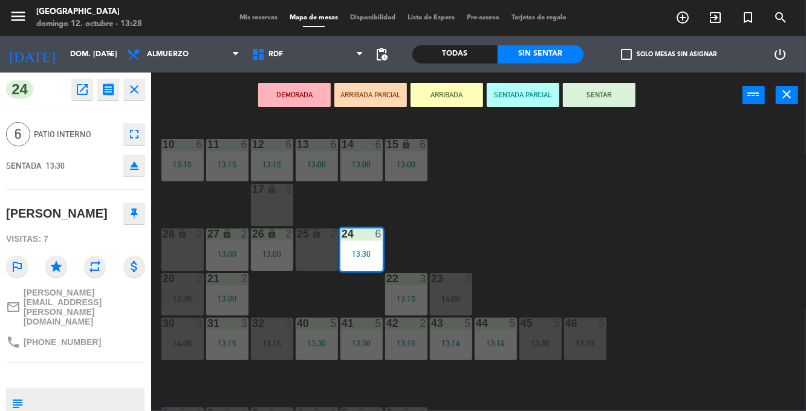
click at [619, 85] on button "SENTAR" at bounding box center [599, 95] width 73 height 24
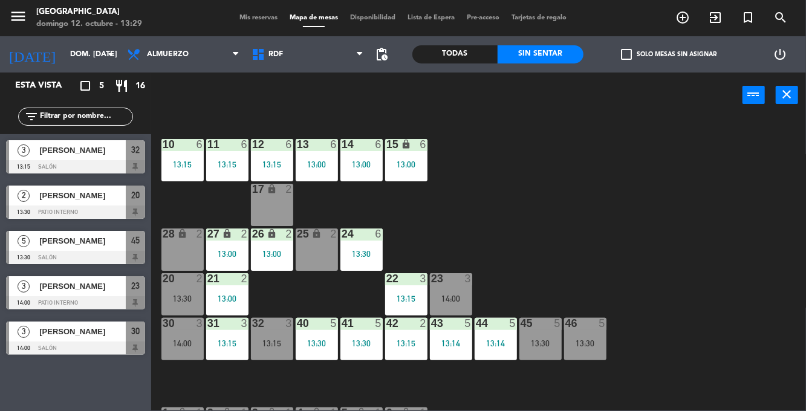
click at [243, 34] on div "menu [GEOGRAPHIC_DATA] [PERSON_NAME] 12. octubre - 13:29 Mis reservas Mapa de m…" at bounding box center [403, 18] width 806 height 36
click at [252, 15] on div "Mis reservas Mapa de mesas Disponibilidad Lista de Espera Pre-acceso Tarjetas d…" at bounding box center [402, 18] width 339 height 11
click at [246, 18] on span "Mis reservas" at bounding box center [258, 18] width 50 height 7
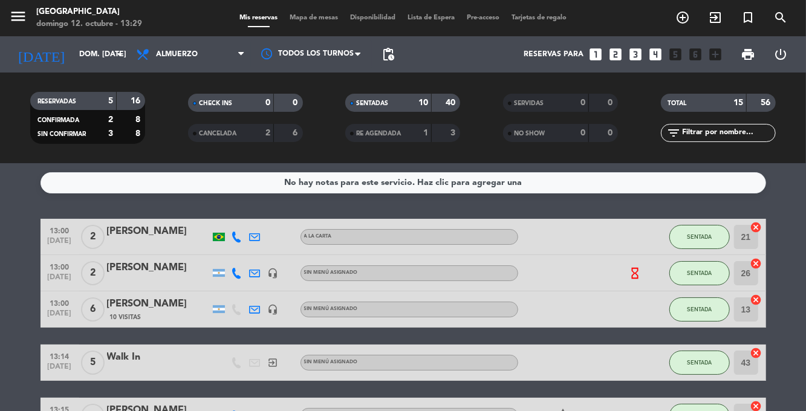
click at [307, 18] on span "Mapa de mesas" at bounding box center [314, 18] width 60 height 7
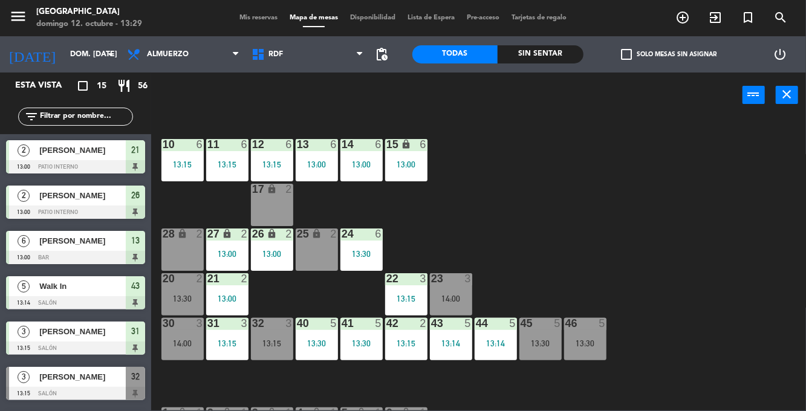
click at [544, 53] on div "Sin sentar" at bounding box center [541, 54] width 86 height 18
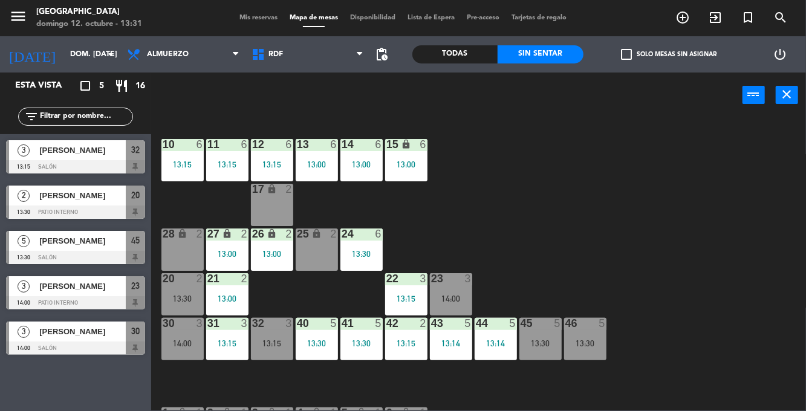
click at [466, 297] on div "14:00" at bounding box center [451, 299] width 42 height 8
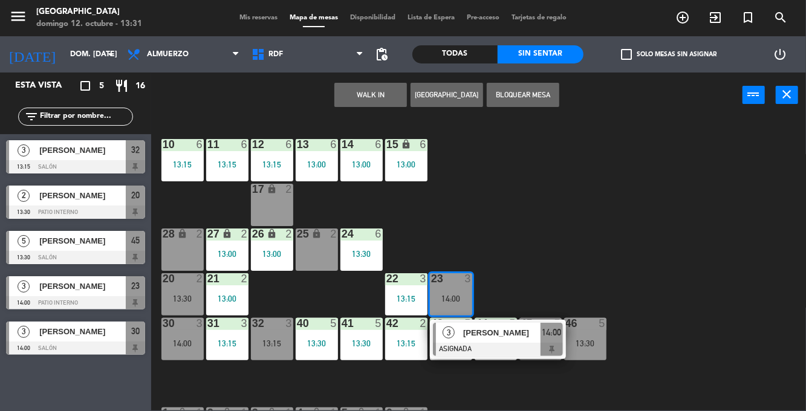
click at [572, 238] on div "10 6 13:15 11 6 13:15 12 6 13:15 13 6 13:00 14 6 13:00 15 lock 6 13:00 17 lock …" at bounding box center [482, 263] width 647 height 293
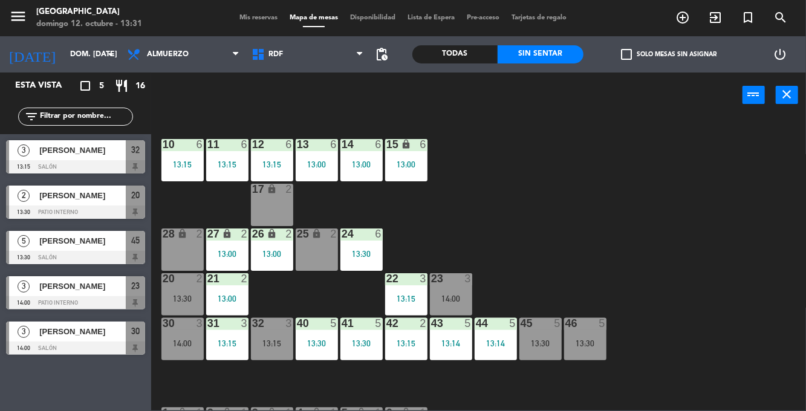
click at [16, 397] on div "Esta vista crop_square 5 restaurant 16 filter_list 3 [PERSON_NAME] 13:15 Salón …" at bounding box center [75, 242] width 151 height 339
click at [535, 350] on div "45 5 13:30" at bounding box center [541, 339] width 42 height 42
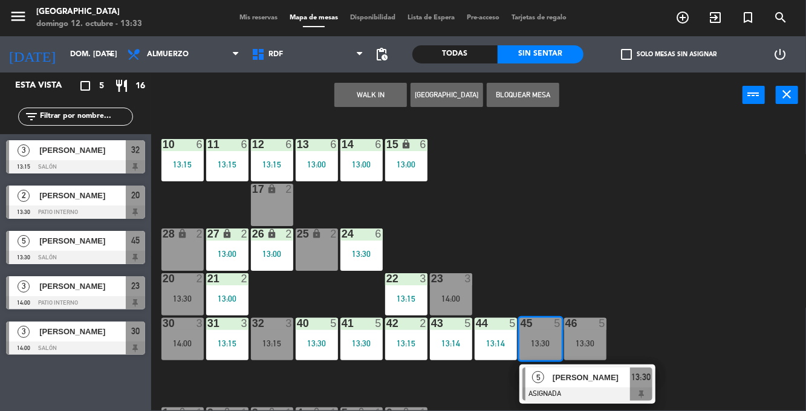
click at [601, 379] on span "[PERSON_NAME]" at bounding box center [591, 377] width 77 height 13
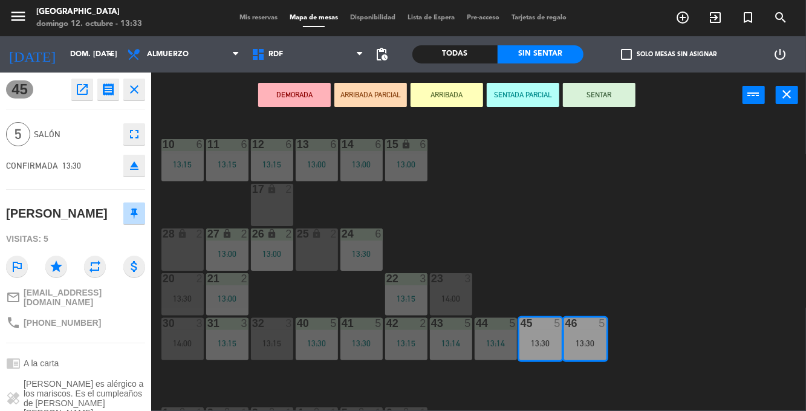
click at [621, 95] on button "SENTAR" at bounding box center [599, 95] width 73 height 24
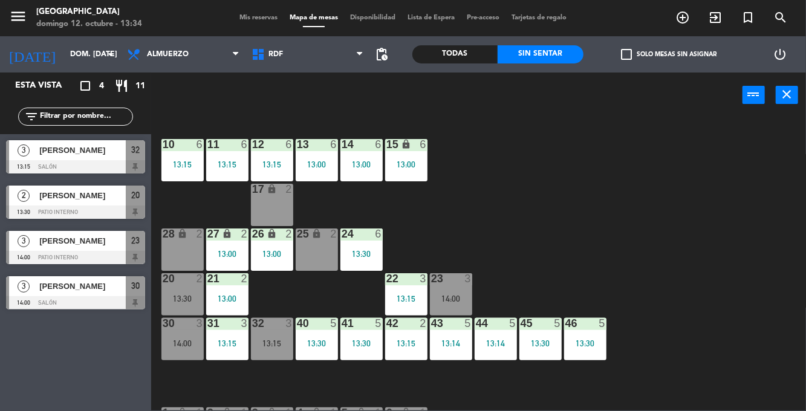
click at [231, 158] on div "11 6 13:15" at bounding box center [227, 160] width 42 height 42
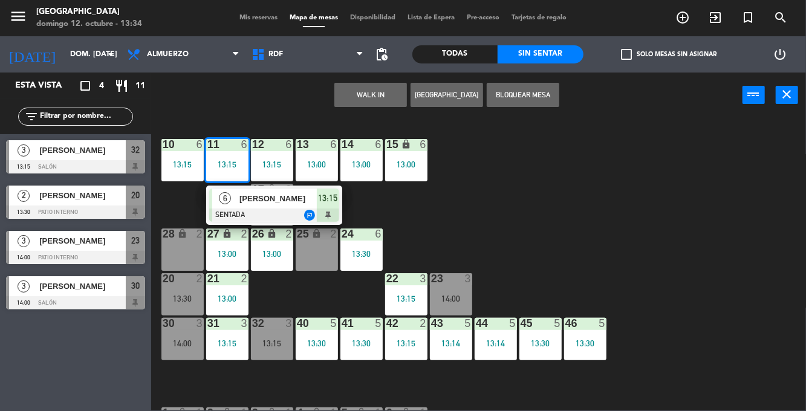
click at [294, 209] on div at bounding box center [274, 215] width 130 height 13
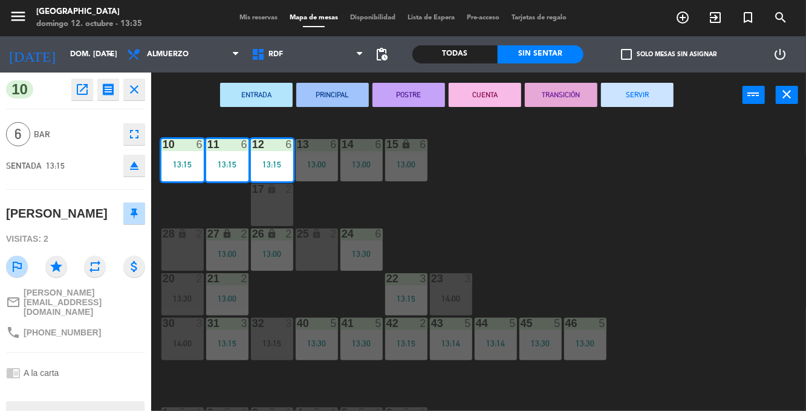
click at [129, 134] on icon "fullscreen" at bounding box center [134, 134] width 15 height 15
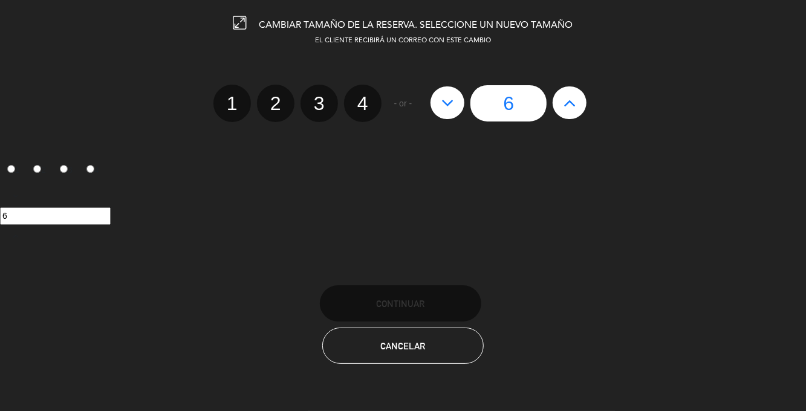
click at [450, 105] on icon at bounding box center [448, 102] width 13 height 19
type input "5"
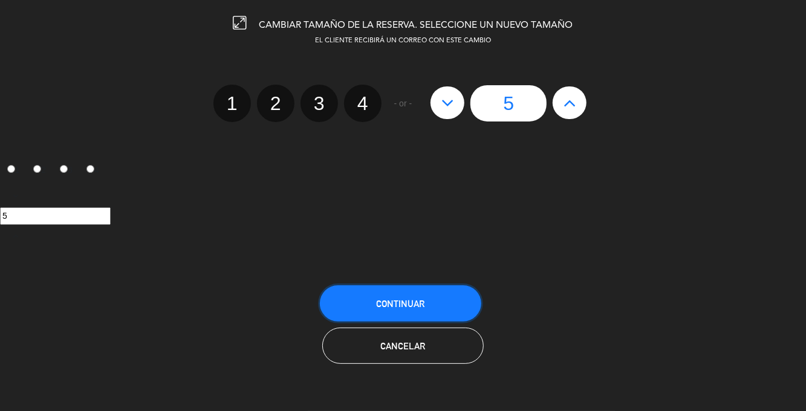
click at [429, 308] on button "Continuar" at bounding box center [400, 303] width 161 height 36
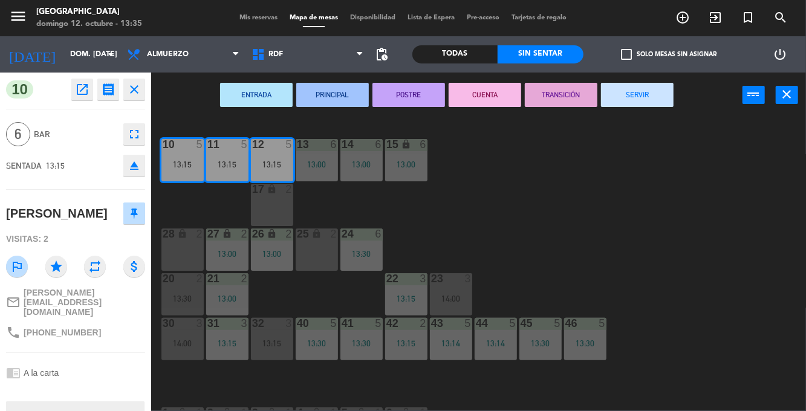
click at [476, 227] on div "10 5 13:15 11 5 13:15 12 5 13:15 13 6 13:00 14 6 13:00 15 lock 6 13:00 17 lock …" at bounding box center [482, 263] width 647 height 293
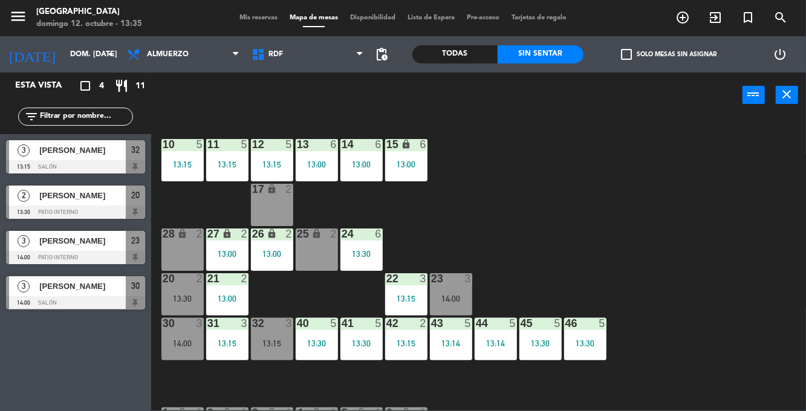
click at [278, 151] on div "12 5" at bounding box center [272, 145] width 42 height 12
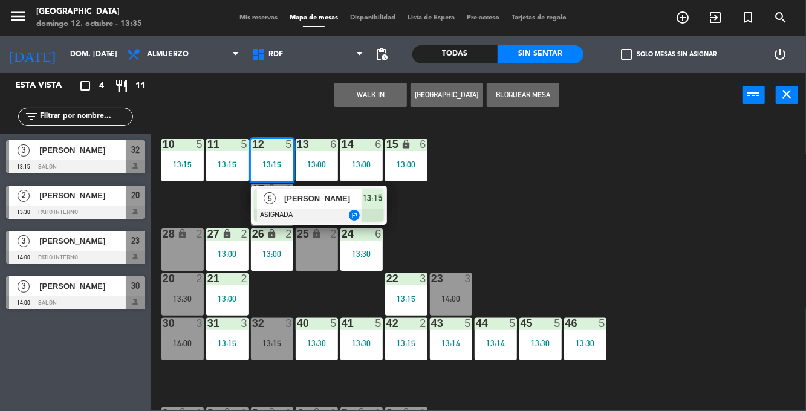
click at [345, 207] on div "[PERSON_NAME]" at bounding box center [322, 199] width 79 height 20
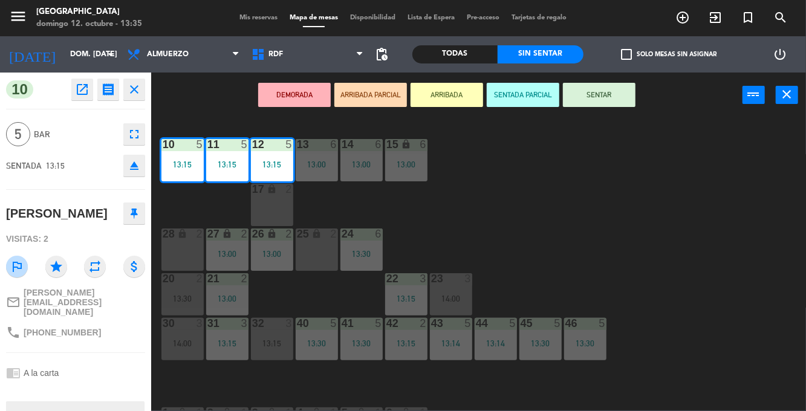
click at [605, 97] on button "SENTAR" at bounding box center [599, 95] width 73 height 24
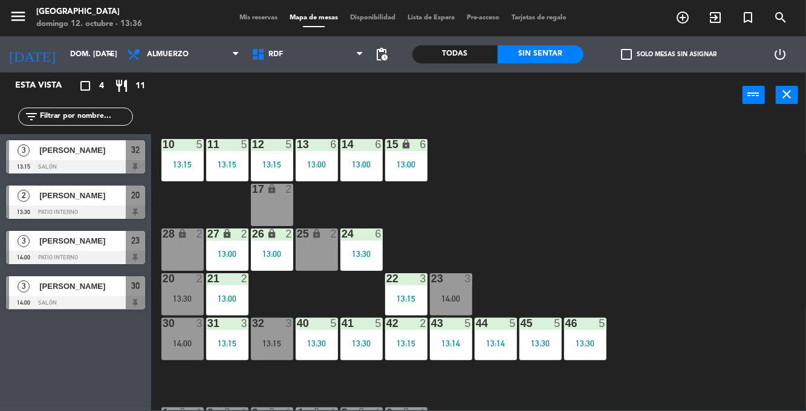
click at [231, 30] on div "menu [GEOGRAPHIC_DATA] [PERSON_NAME] 12. octubre - 13:36 Mis reservas Mapa de m…" at bounding box center [403, 18] width 806 height 36
click at [185, 251] on div "28 lock 2" at bounding box center [182, 250] width 42 height 42
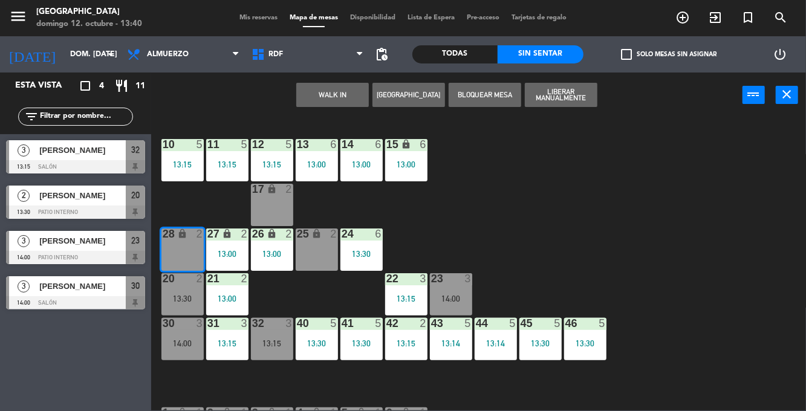
click at [354, 103] on button "WALK IN" at bounding box center [332, 95] width 73 height 24
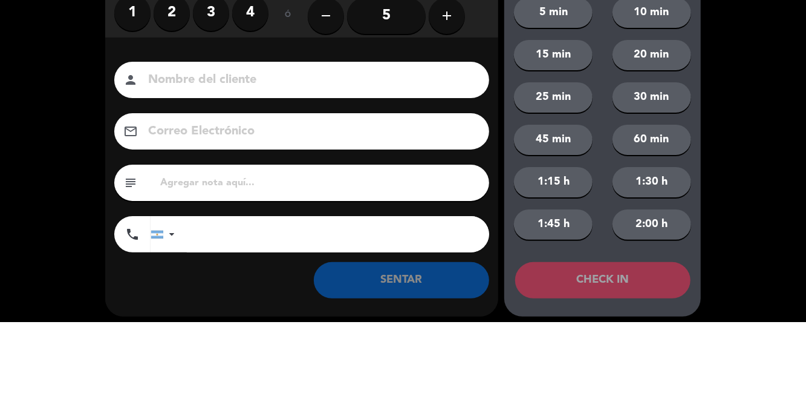
click at [173, 103] on label "2" at bounding box center [172, 93] width 36 height 36
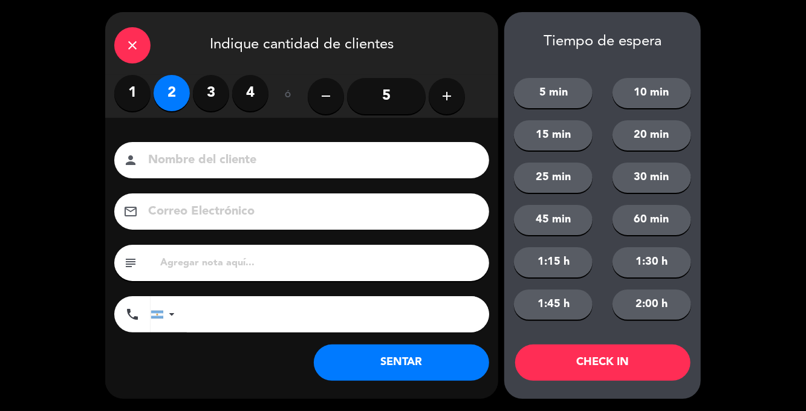
click at [406, 368] on button "SENTAR" at bounding box center [401, 363] width 175 height 36
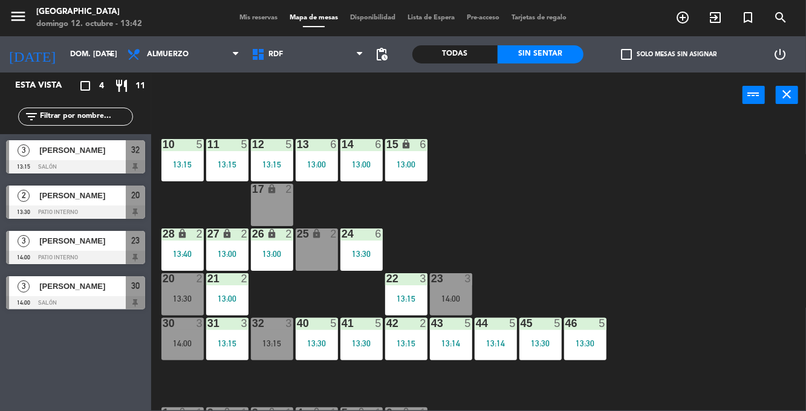
click at [243, 29] on div "menu [GEOGRAPHIC_DATA] [PERSON_NAME] 12. octubre - 13:42 Mis reservas Mapa de m…" at bounding box center [403, 18] width 806 height 36
click at [249, 18] on span "Mis reservas" at bounding box center [258, 18] width 50 height 7
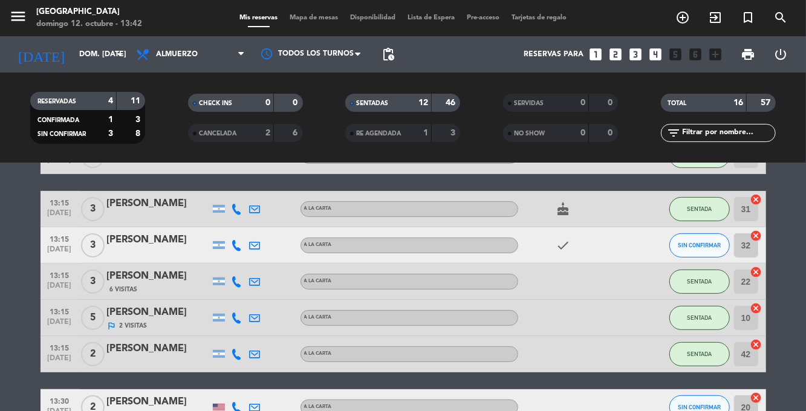
scroll to position [213, 0]
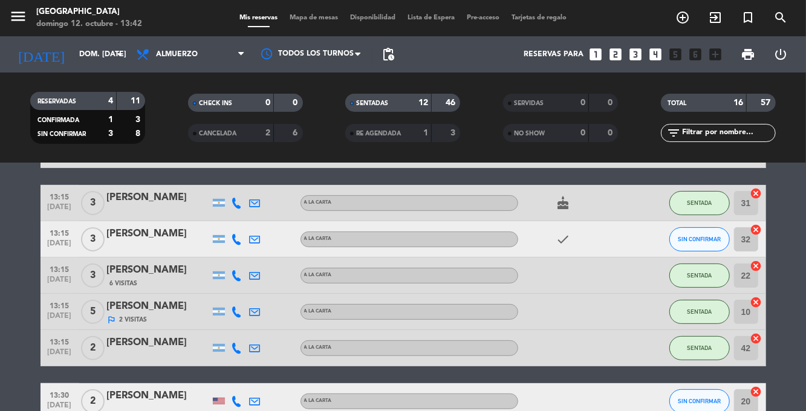
click at [148, 239] on div "[PERSON_NAME]" at bounding box center [158, 234] width 103 height 16
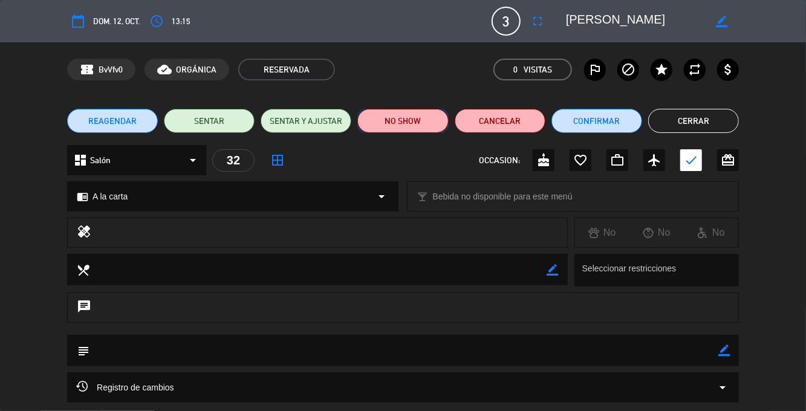
click at [386, 126] on button "NO SHOW" at bounding box center [402, 121] width 91 height 24
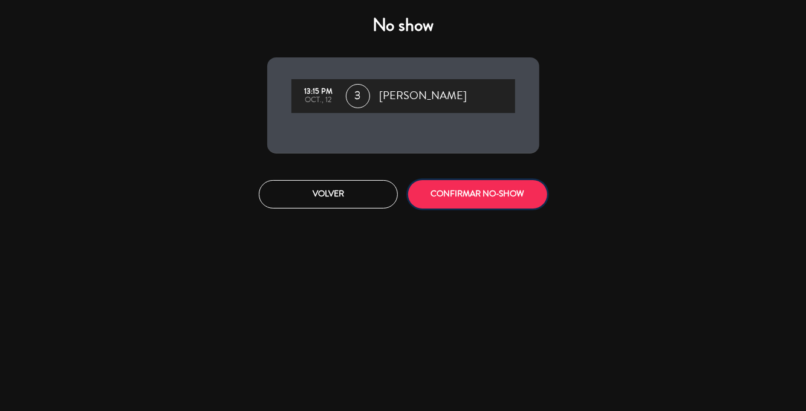
click at [474, 199] on button "CONFIRMAR NO-SHOW" at bounding box center [477, 194] width 139 height 28
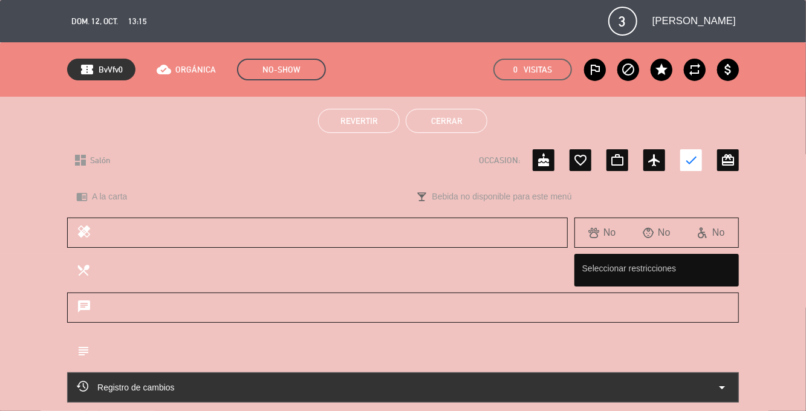
click at [468, 118] on button "Cerrar" at bounding box center [447, 121] width 82 height 24
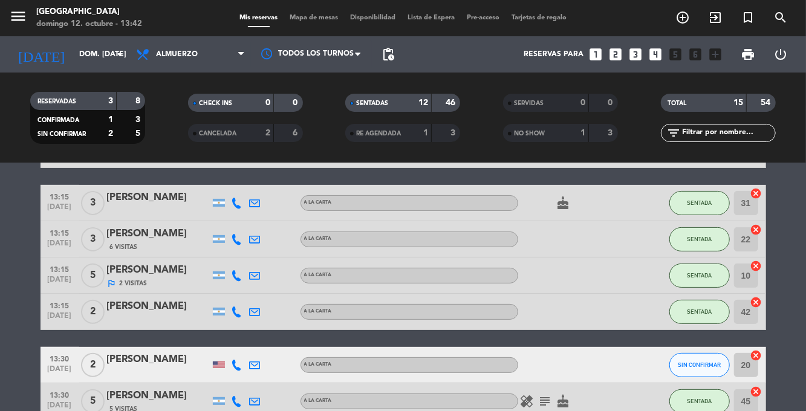
click at [303, 19] on span "Mapa de mesas" at bounding box center [314, 18] width 60 height 7
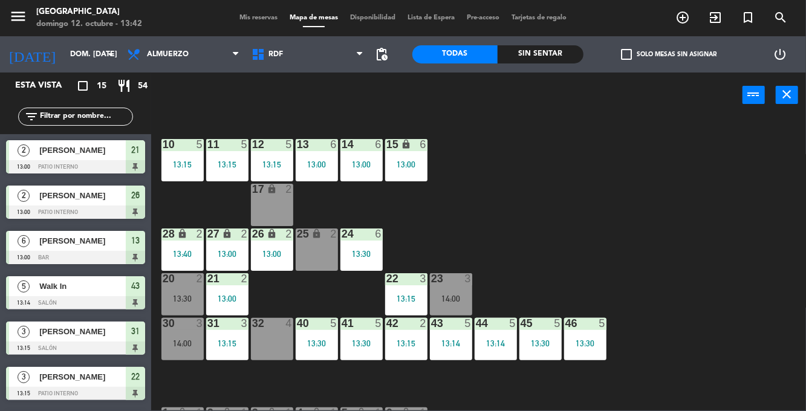
click at [462, 273] on div "3" at bounding box center [471, 278] width 20 height 11
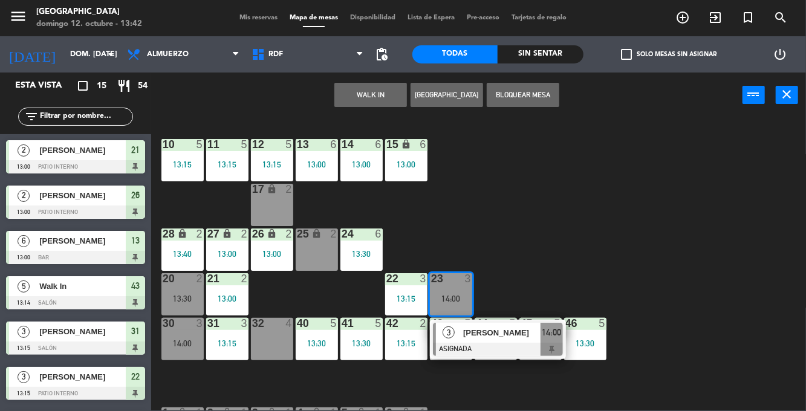
click at [276, 341] on div "32 4" at bounding box center [272, 339] width 42 height 42
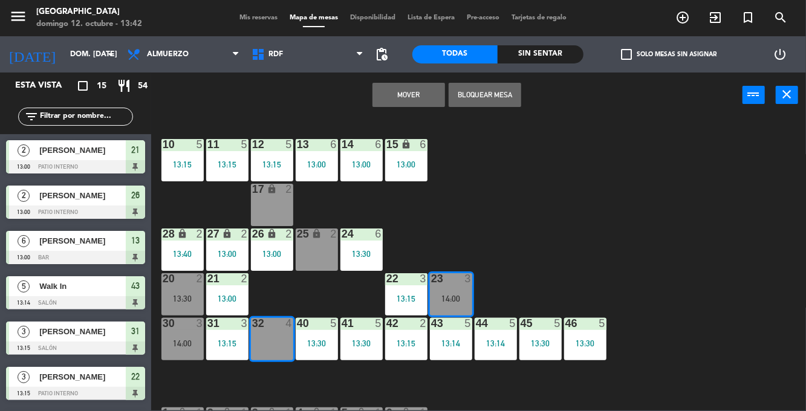
click at [420, 102] on button "Mover" at bounding box center [409, 95] width 73 height 24
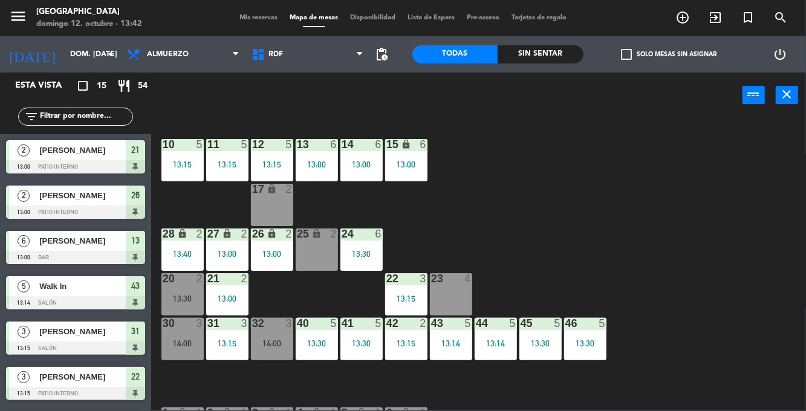
click at [567, 54] on div "Sin sentar" at bounding box center [541, 54] width 86 height 18
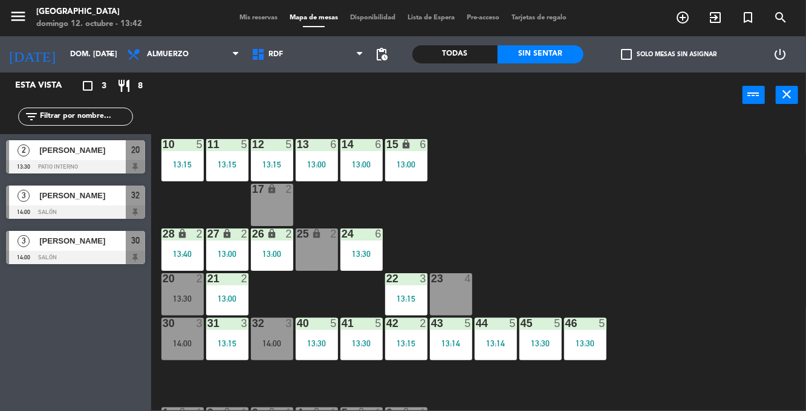
click at [249, 17] on span "Mis reservas" at bounding box center [258, 18] width 50 height 7
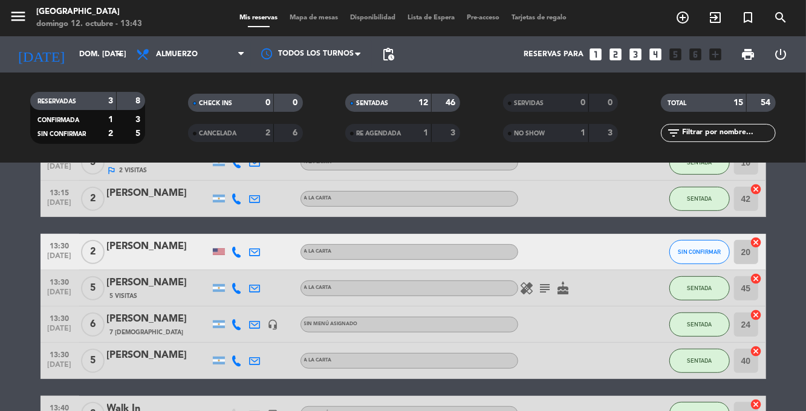
scroll to position [327, 0]
click at [238, 254] on icon at bounding box center [237, 251] width 11 height 11
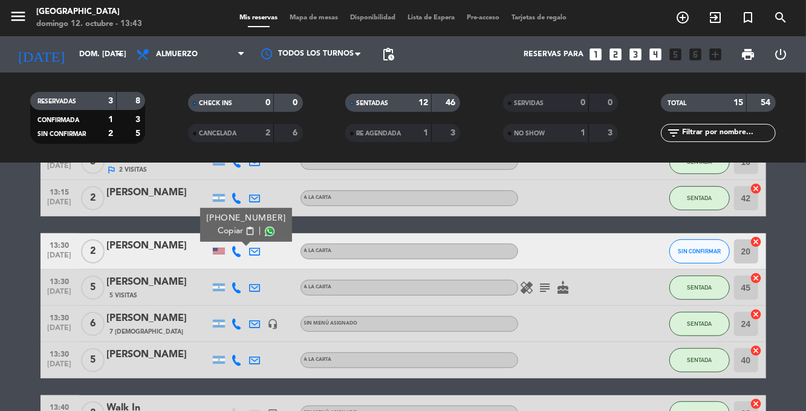
click at [265, 233] on span at bounding box center [270, 232] width 10 height 10
click at [790, 203] on bookings-row "13:00 [DATE] 2 [PERSON_NAME] A [PERSON_NAME] SENTADA 21 cancel 13:00 [DATE] 2 […" at bounding box center [403, 206] width 806 height 629
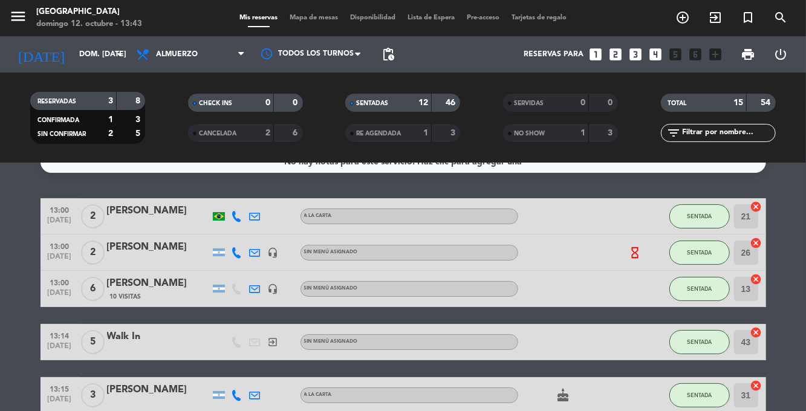
scroll to position [0, 0]
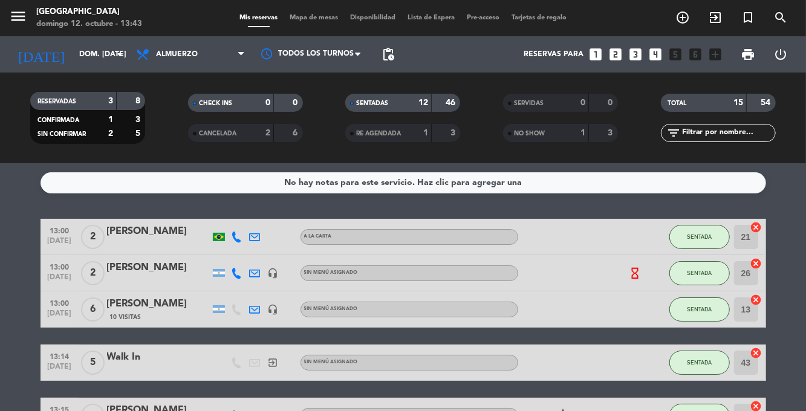
click at [305, 16] on span "Mapa de mesas" at bounding box center [314, 18] width 60 height 7
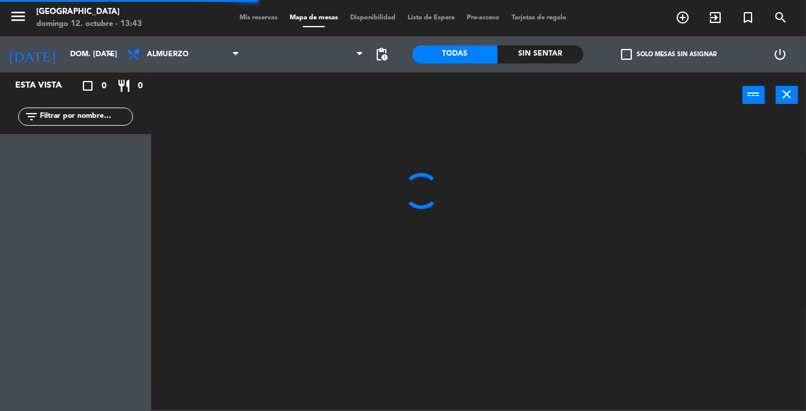
click at [531, 47] on div "Sin sentar" at bounding box center [541, 54] width 86 height 18
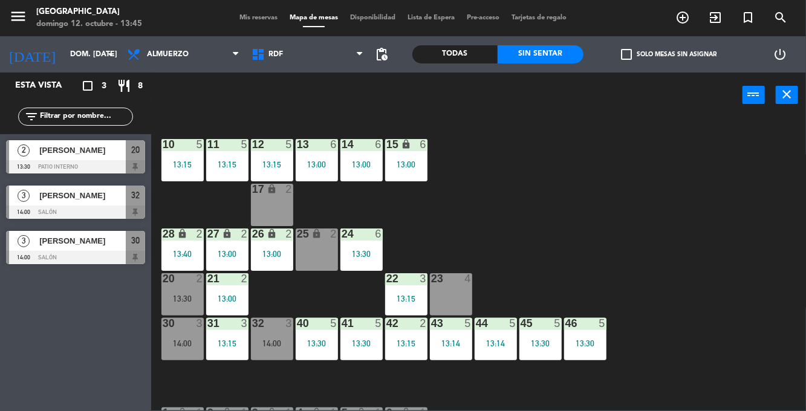
click at [191, 293] on div "20 2 13:30" at bounding box center [182, 294] width 42 height 42
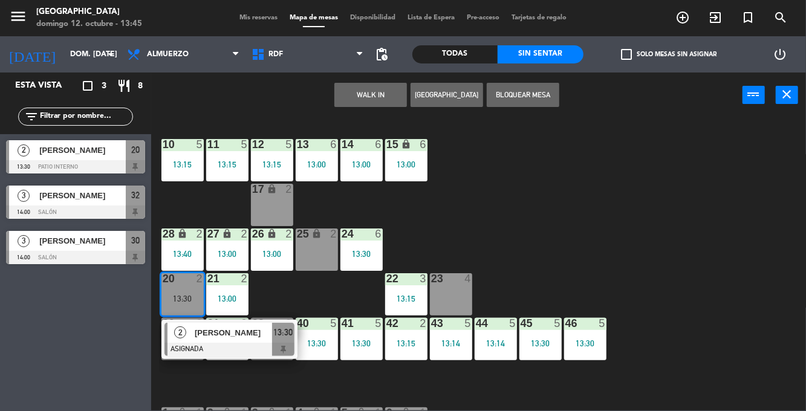
click at [201, 344] on div at bounding box center [230, 349] width 130 height 13
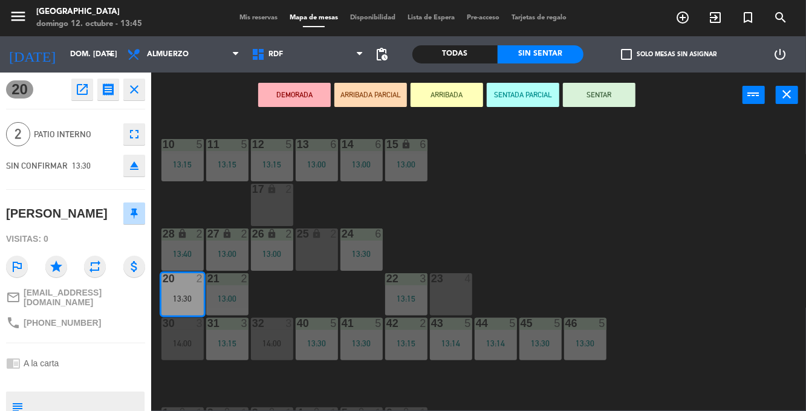
click at [621, 103] on button "SENTAR" at bounding box center [599, 95] width 73 height 24
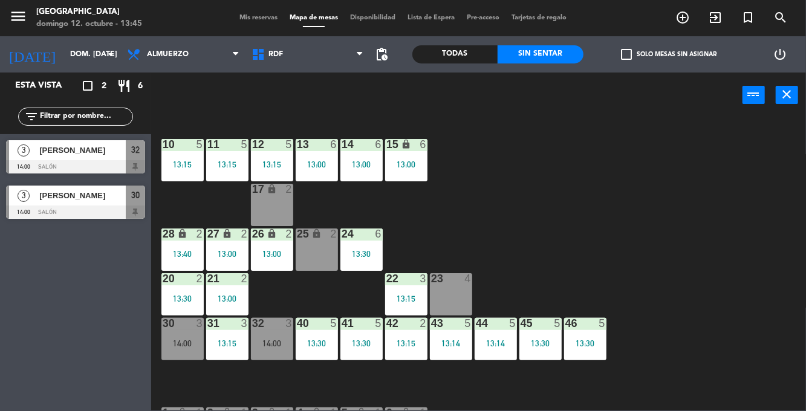
click at [240, 17] on span "Mis reservas" at bounding box center [258, 18] width 50 height 7
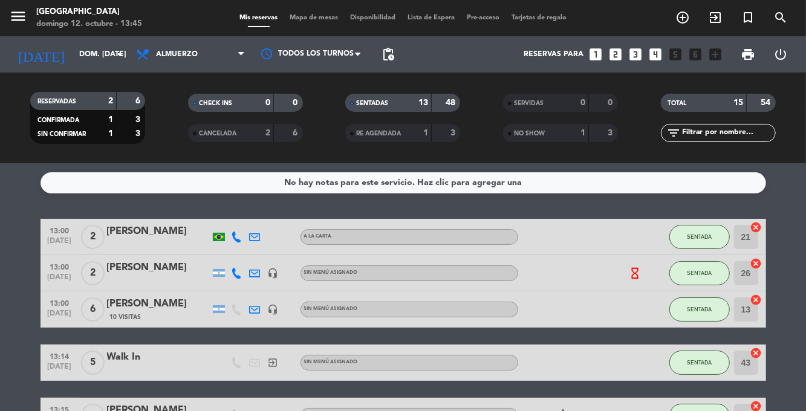
click at [315, 20] on span "Mapa de mesas" at bounding box center [314, 18] width 60 height 7
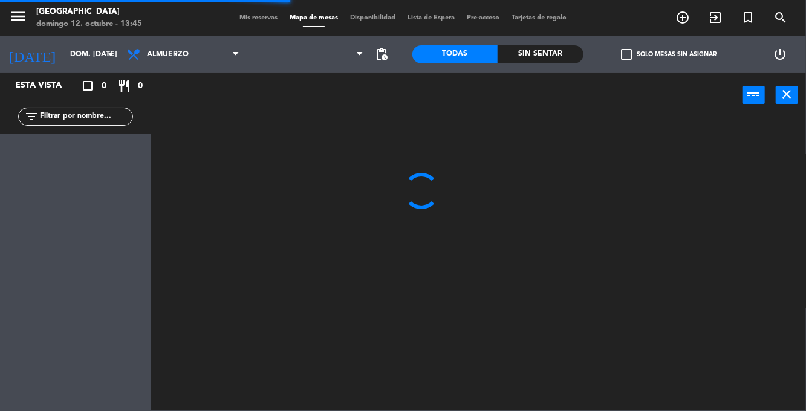
click at [565, 51] on div "Sin sentar" at bounding box center [541, 54] width 86 height 18
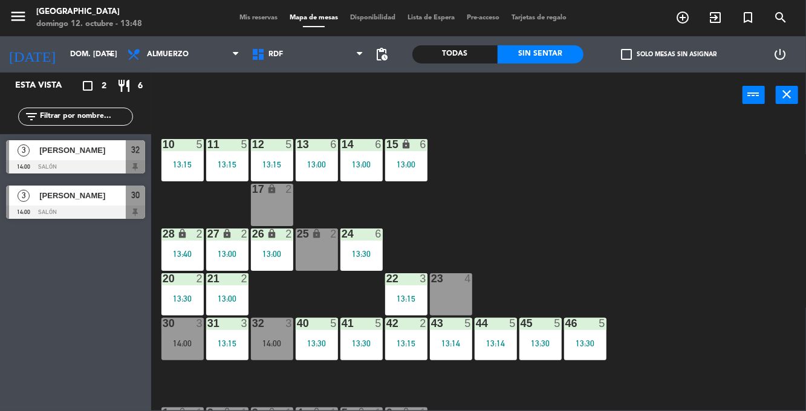
click at [408, 345] on div "13:15" at bounding box center [406, 343] width 42 height 8
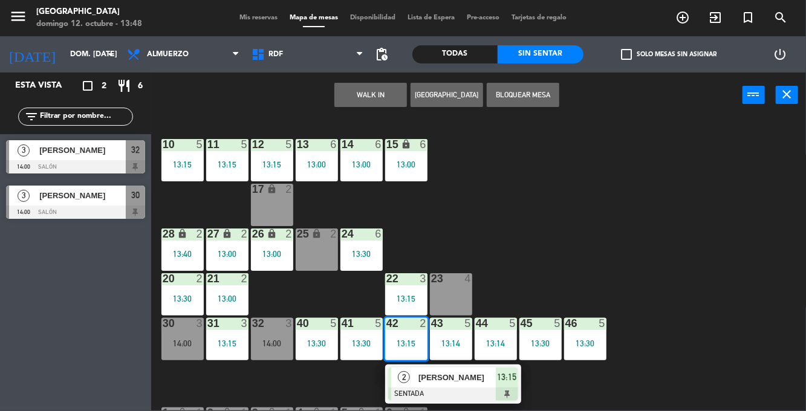
click at [432, 391] on div at bounding box center [453, 394] width 130 height 13
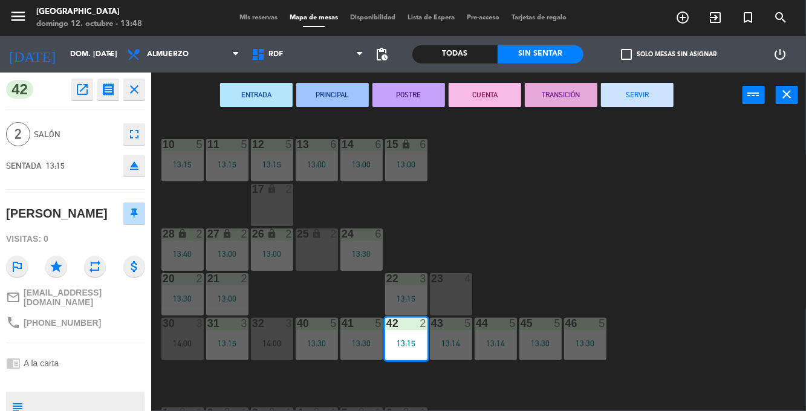
click at [659, 103] on button "SERVIR" at bounding box center [637, 95] width 73 height 24
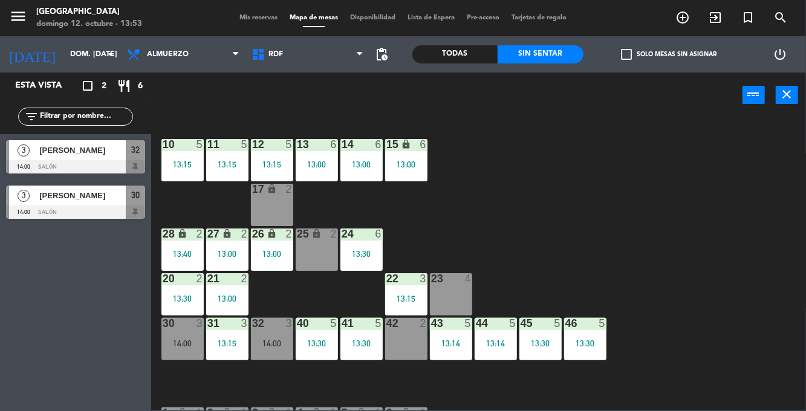
click at [404, 354] on div "42 2" at bounding box center [406, 339] width 42 height 42
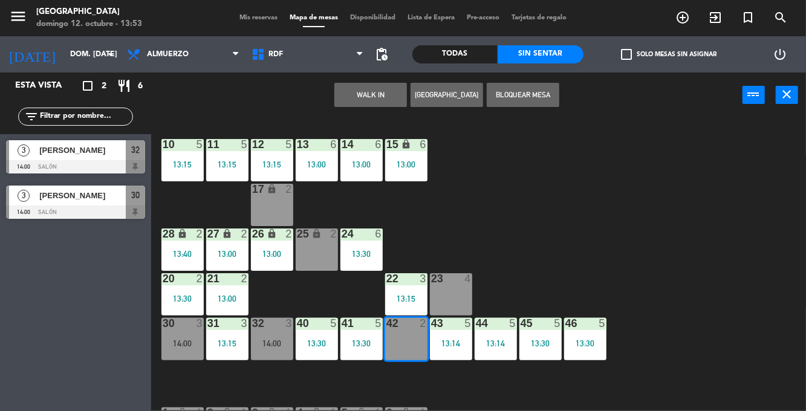
click at [367, 98] on button "WALK IN" at bounding box center [370, 95] width 73 height 24
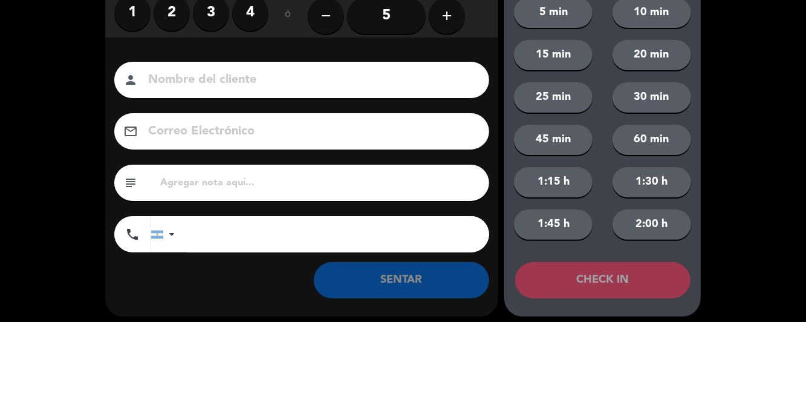
click at [171, 99] on label "2" at bounding box center [172, 93] width 36 height 36
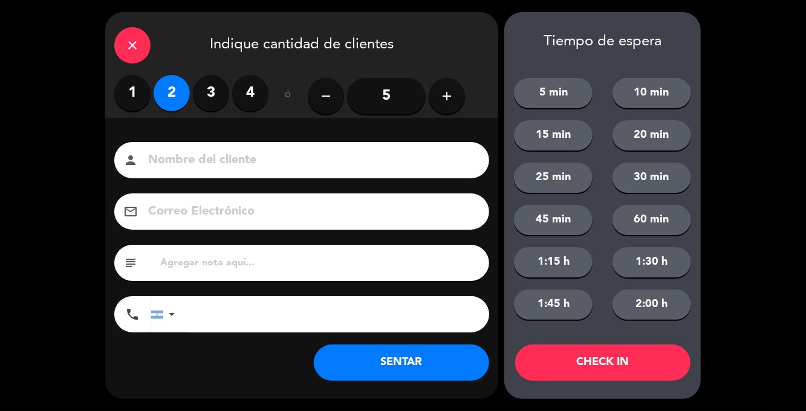
click at [371, 378] on button "SENTAR" at bounding box center [401, 363] width 175 height 36
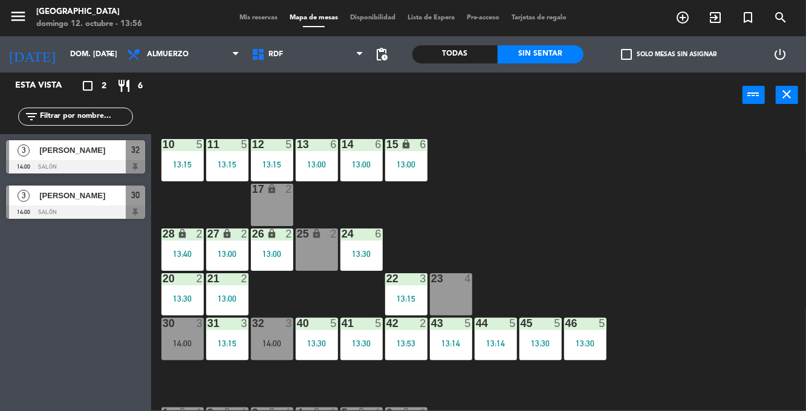
click at [174, 343] on div "14:00" at bounding box center [182, 343] width 42 height 8
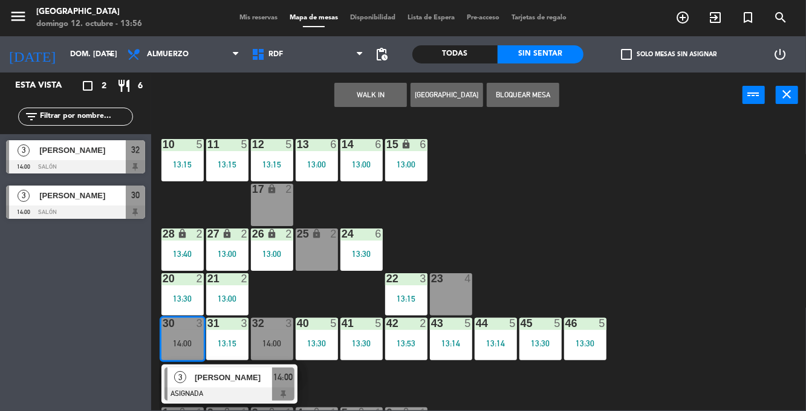
click at [257, 390] on div at bounding box center [230, 394] width 130 height 13
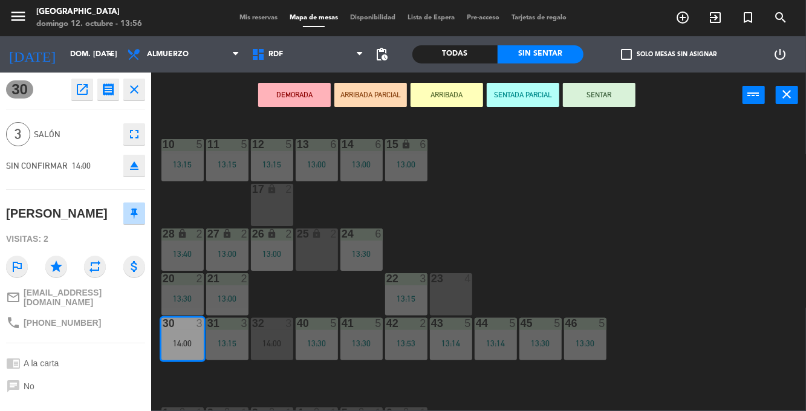
click at [622, 97] on button "SENTAR" at bounding box center [599, 95] width 73 height 24
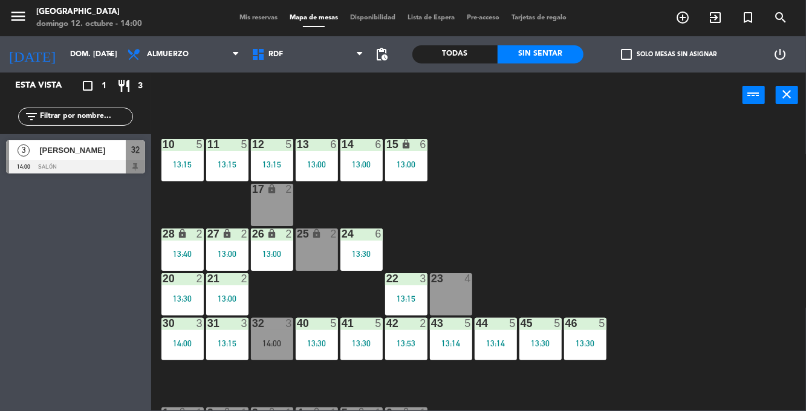
click at [264, 336] on div "32 3 14:00" at bounding box center [272, 339] width 42 height 42
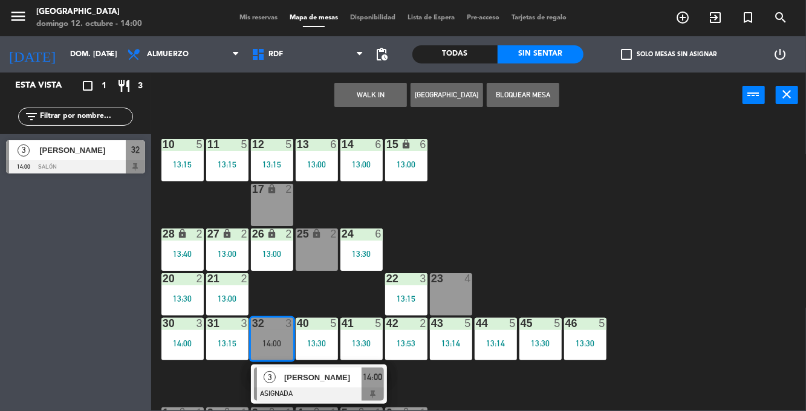
click at [361, 388] on div at bounding box center [319, 394] width 130 height 13
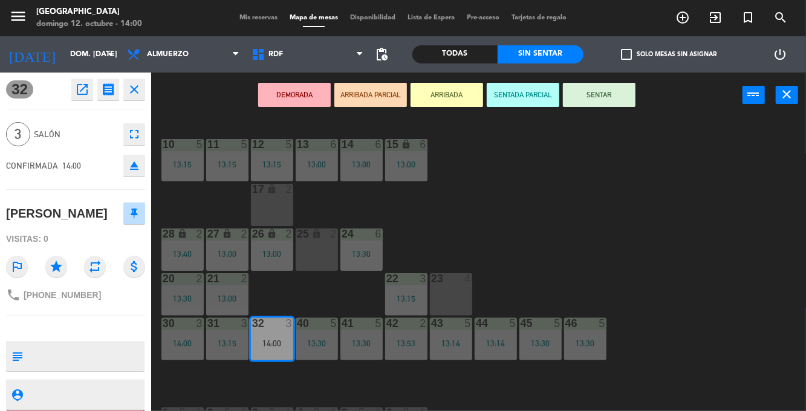
click at [617, 105] on button "SENTAR" at bounding box center [599, 95] width 73 height 24
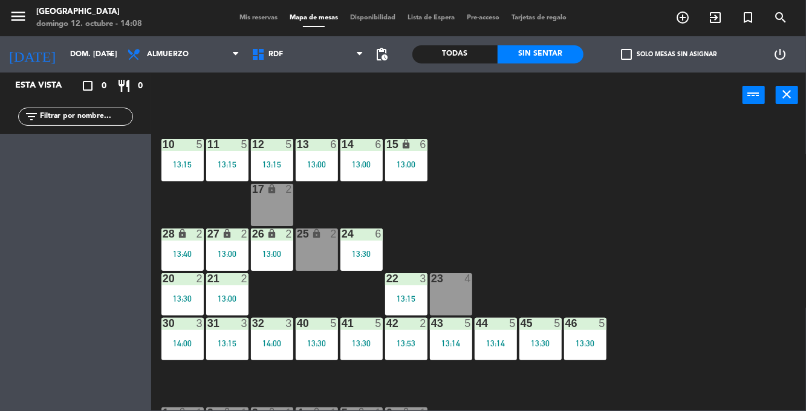
click at [229, 288] on div "21 2 13:00" at bounding box center [227, 294] width 42 height 42
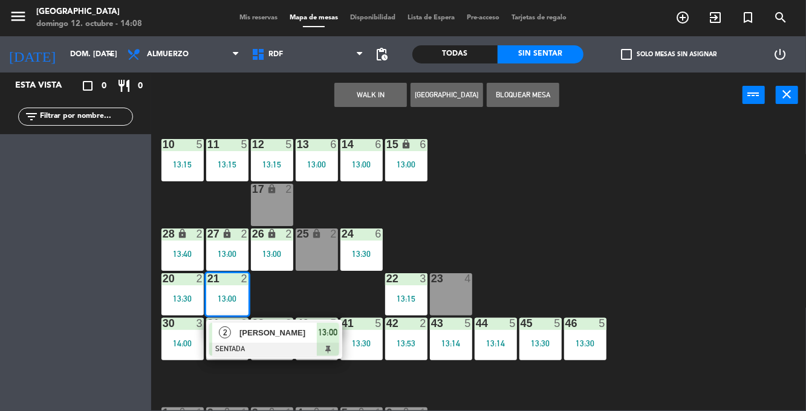
click at [271, 342] on div "[PERSON_NAME]" at bounding box center [277, 333] width 79 height 20
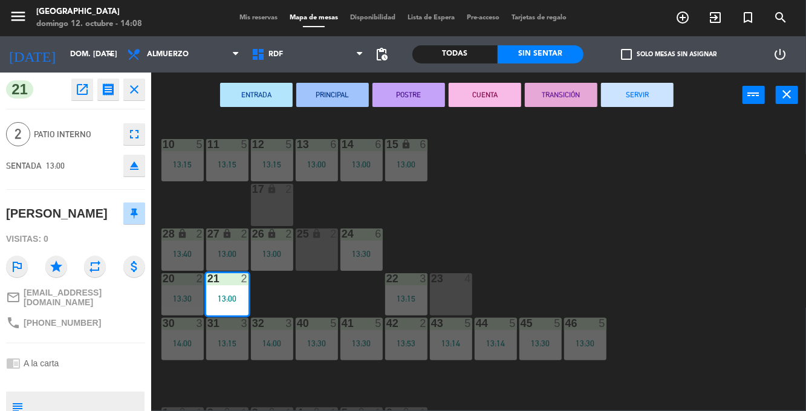
click at [655, 96] on button "SERVIR" at bounding box center [637, 95] width 73 height 24
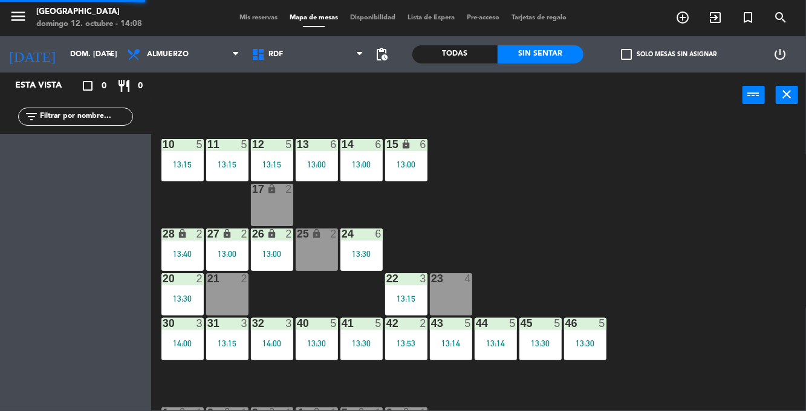
click at [450, 289] on div "23 4" at bounding box center [451, 294] width 42 height 42
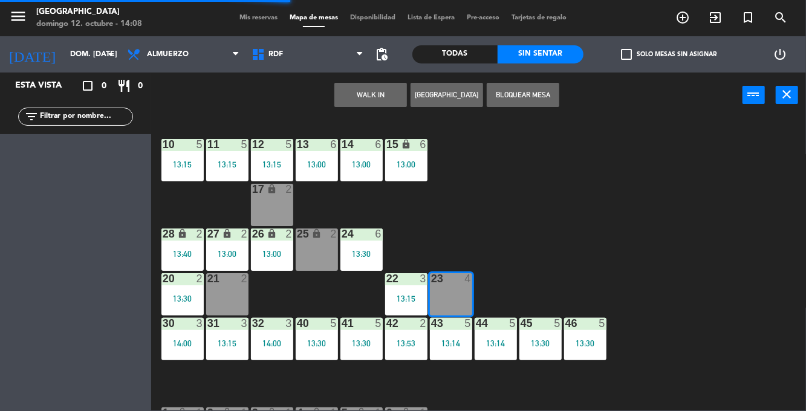
click at [385, 95] on button "WALK IN" at bounding box center [370, 95] width 73 height 24
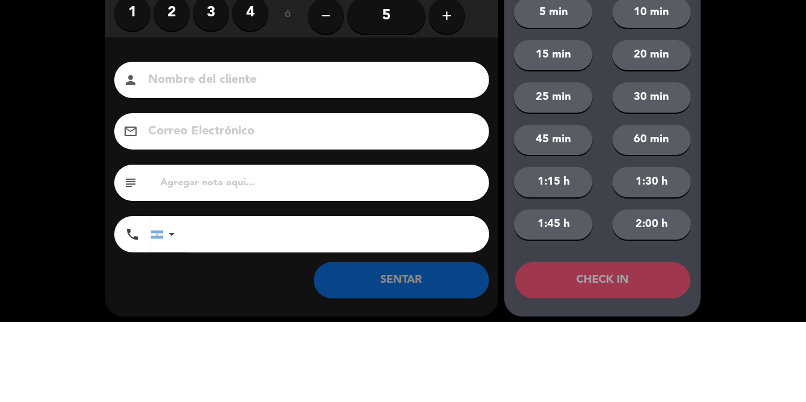
click at [174, 97] on label "2" at bounding box center [172, 93] width 36 height 36
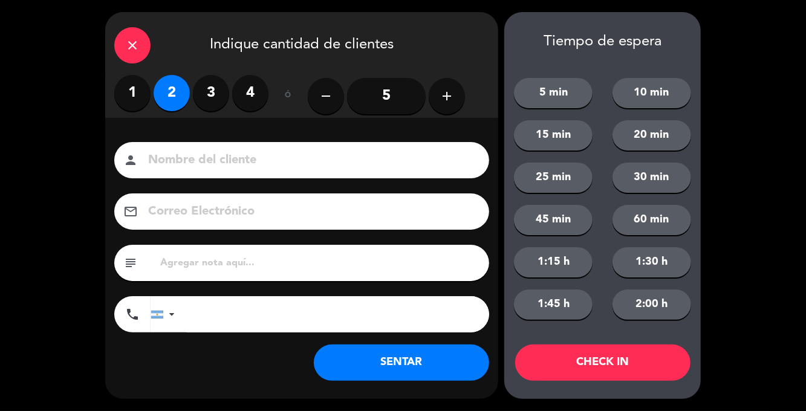
click at [412, 360] on button "SENTAR" at bounding box center [401, 363] width 175 height 36
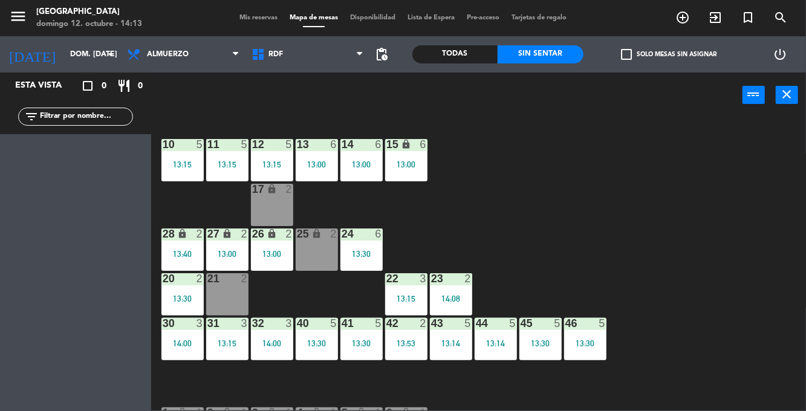
click at [230, 309] on div "21 2" at bounding box center [227, 294] width 42 height 42
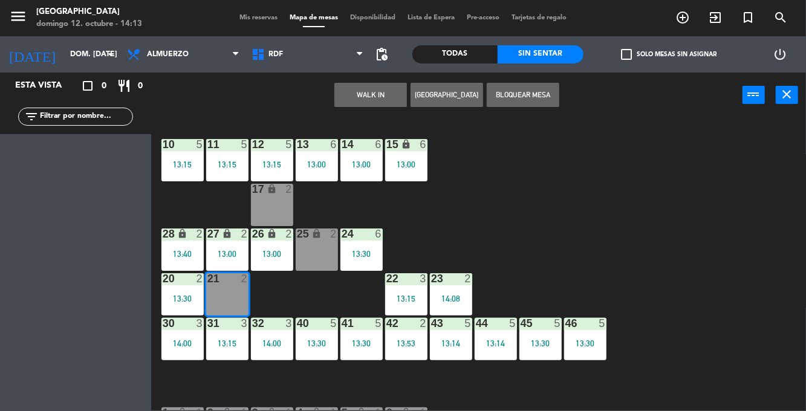
click at [353, 94] on button "WALK IN" at bounding box center [370, 95] width 73 height 24
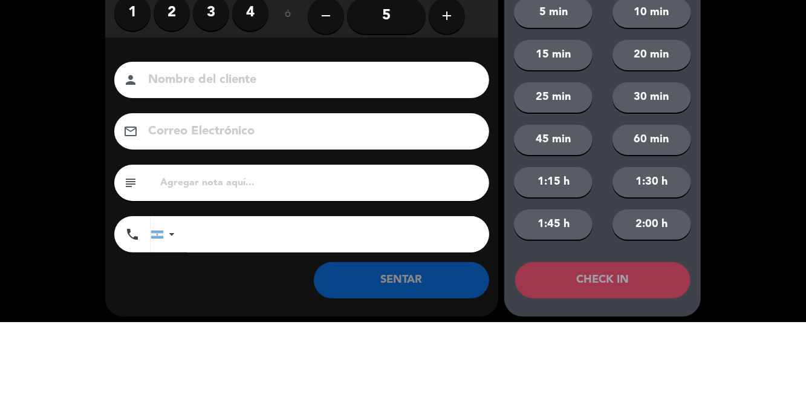
click at [169, 107] on label "2" at bounding box center [172, 93] width 36 height 36
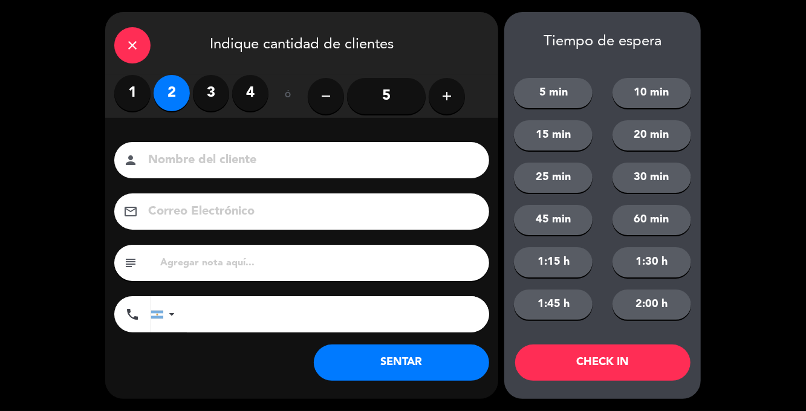
click at [339, 362] on button "SENTAR" at bounding box center [401, 363] width 175 height 36
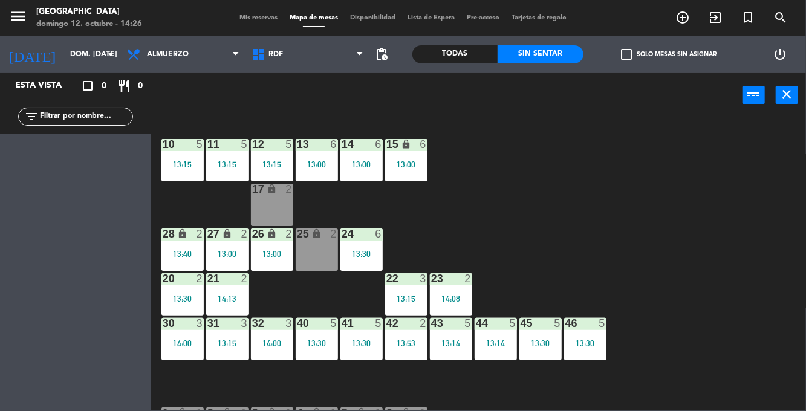
click at [278, 239] on div "lock" at bounding box center [272, 234] width 20 height 11
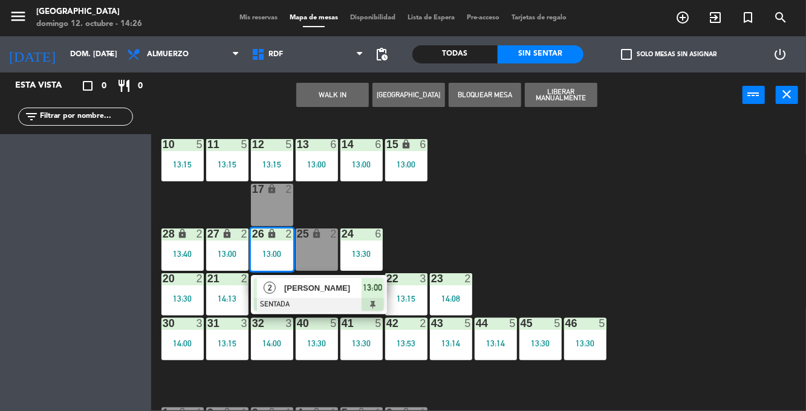
click at [319, 298] on div "[PERSON_NAME]" at bounding box center [322, 288] width 79 height 20
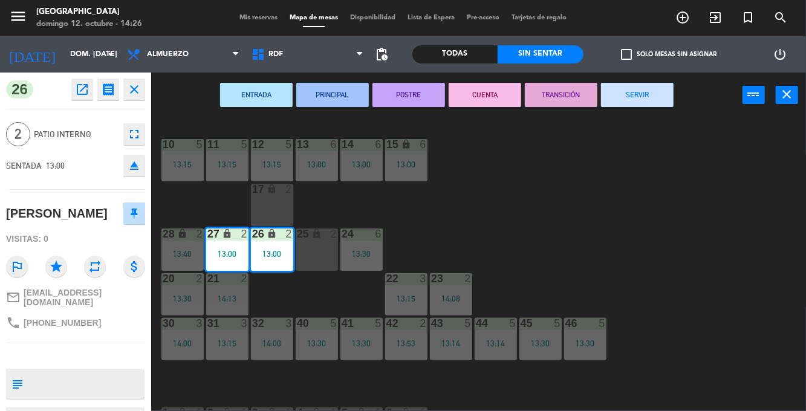
click at [655, 97] on button "SERVIR" at bounding box center [637, 95] width 73 height 24
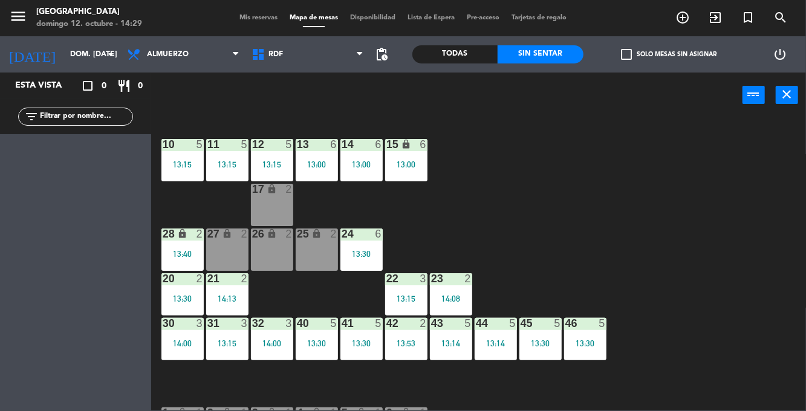
click at [228, 246] on div "27 lock 2" at bounding box center [227, 250] width 42 height 42
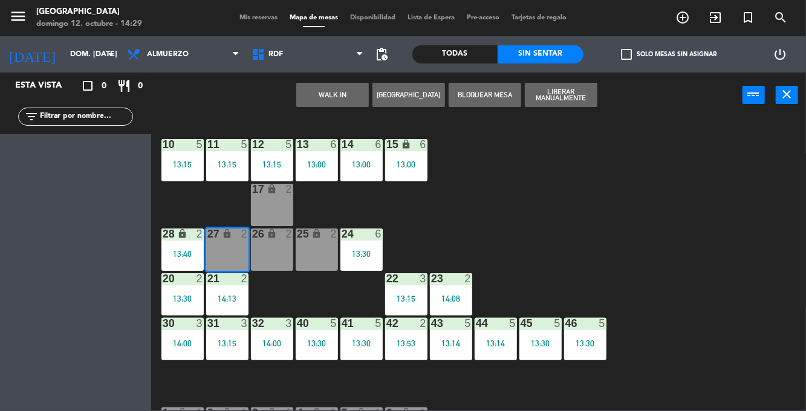
click at [256, 255] on div "26 lock 2" at bounding box center [272, 250] width 42 height 42
click at [348, 92] on button "WALK IN" at bounding box center [332, 95] width 73 height 24
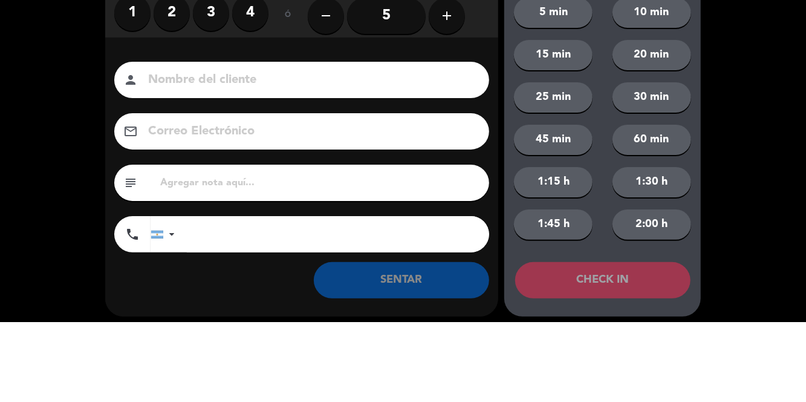
click at [173, 92] on label "2" at bounding box center [172, 93] width 36 height 36
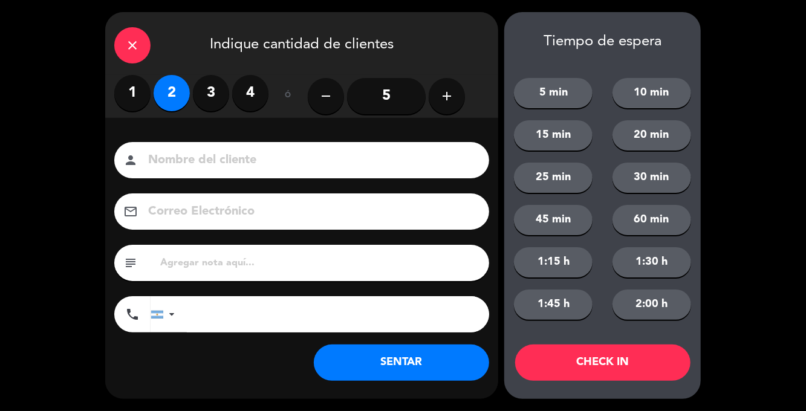
click at [433, 353] on button "SENTAR" at bounding box center [401, 363] width 175 height 36
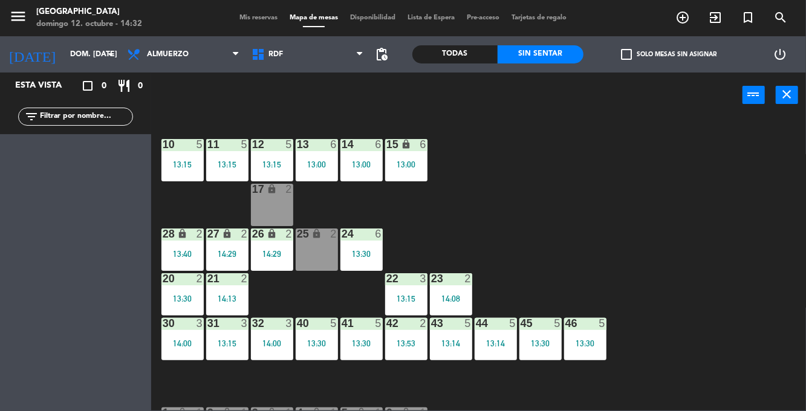
click at [414, 290] on div "22 3 13:15" at bounding box center [406, 294] width 42 height 42
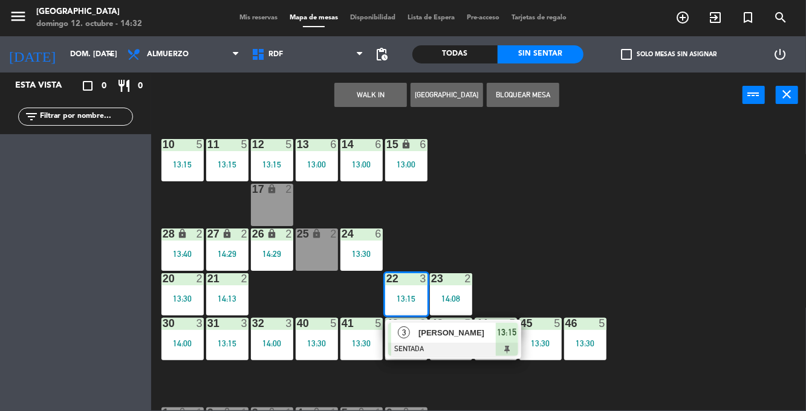
click at [458, 334] on span "[PERSON_NAME]" at bounding box center [457, 333] width 77 height 13
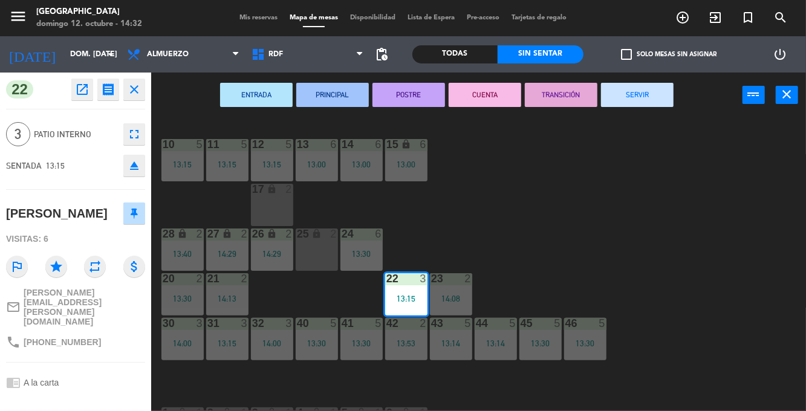
click at [673, 86] on button "SERVIR" at bounding box center [637, 95] width 73 height 24
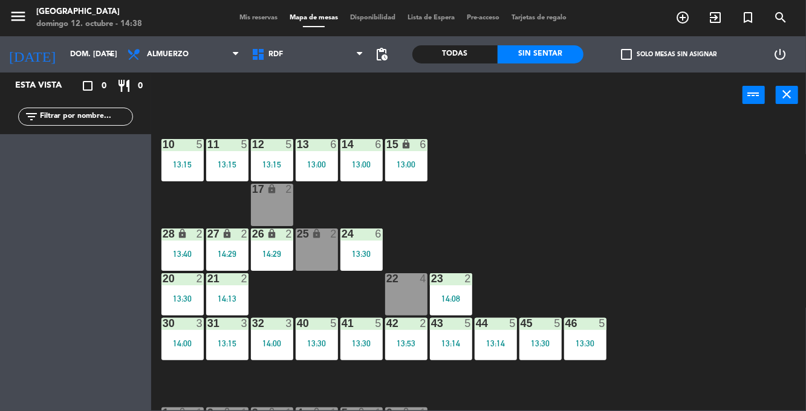
click at [180, 258] on div "13:40" at bounding box center [182, 254] width 42 height 8
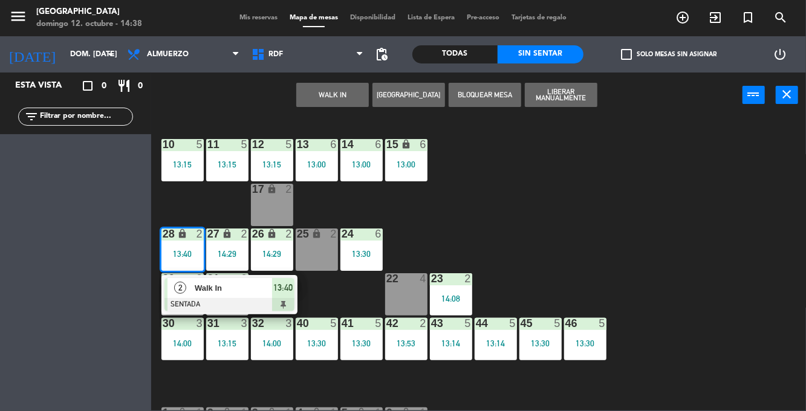
click at [190, 300] on div at bounding box center [230, 304] width 130 height 13
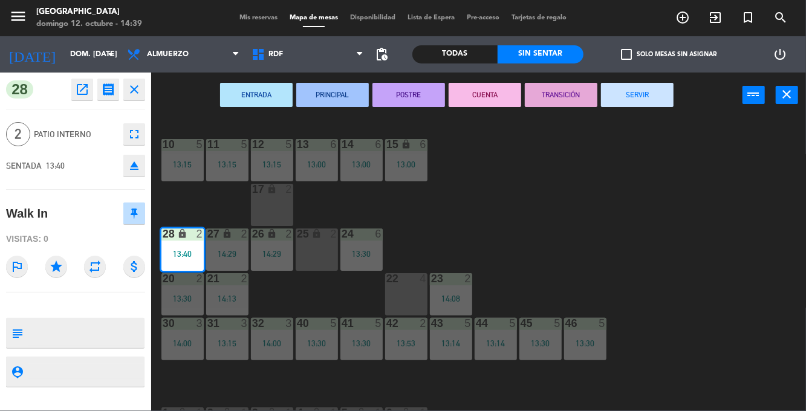
click at [656, 103] on button "SERVIR" at bounding box center [637, 95] width 73 height 24
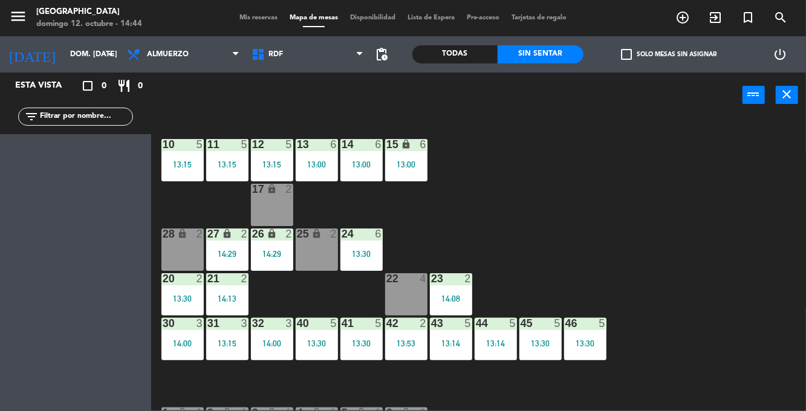
click at [194, 232] on div "2" at bounding box center [202, 234] width 20 height 11
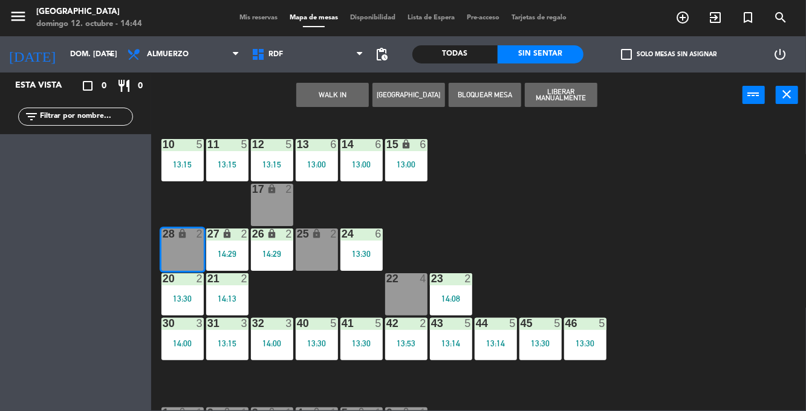
click at [318, 96] on button "WALK IN" at bounding box center [332, 95] width 73 height 24
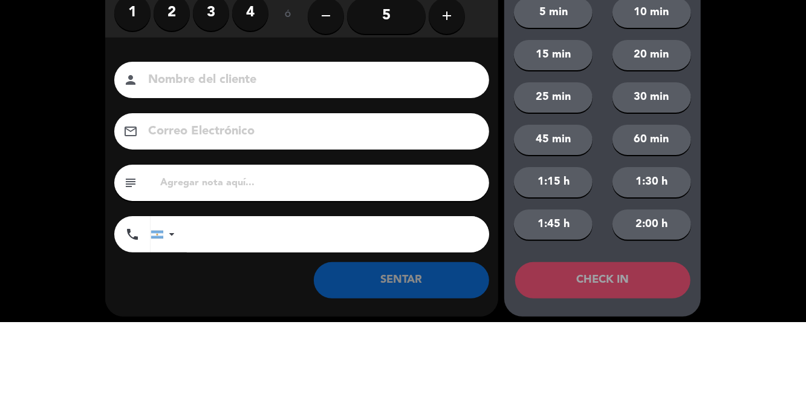
click at [160, 86] on label "2" at bounding box center [172, 93] width 36 height 36
click at [168, 85] on label "2" at bounding box center [172, 93] width 36 height 36
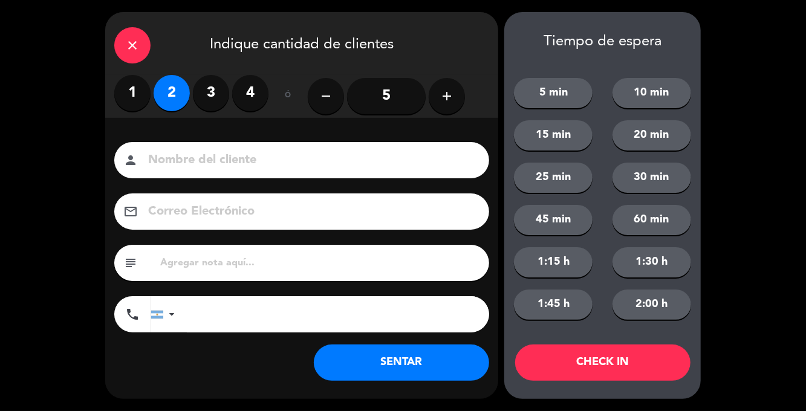
click at [432, 374] on button "SENTAR" at bounding box center [401, 363] width 175 height 36
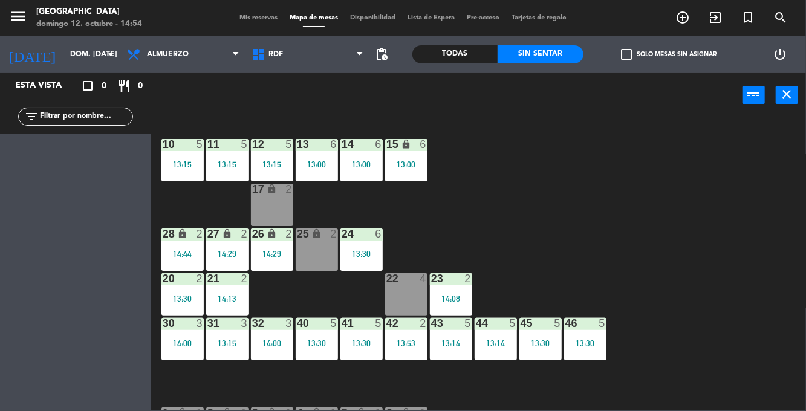
click at [374, 165] on div "13:00" at bounding box center [362, 164] width 42 height 8
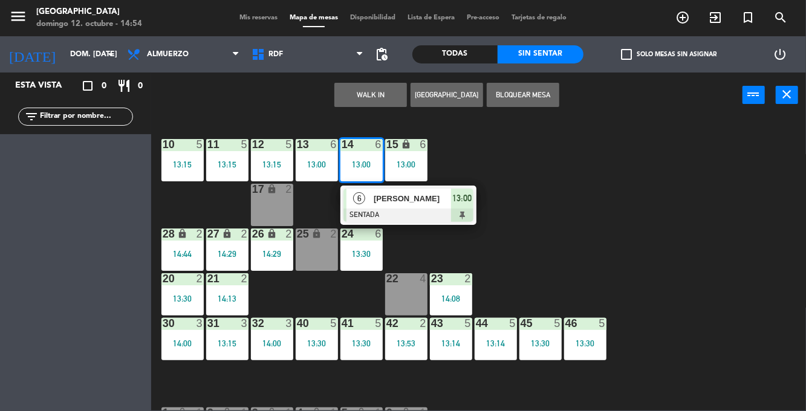
click at [438, 213] on div at bounding box center [409, 215] width 130 height 13
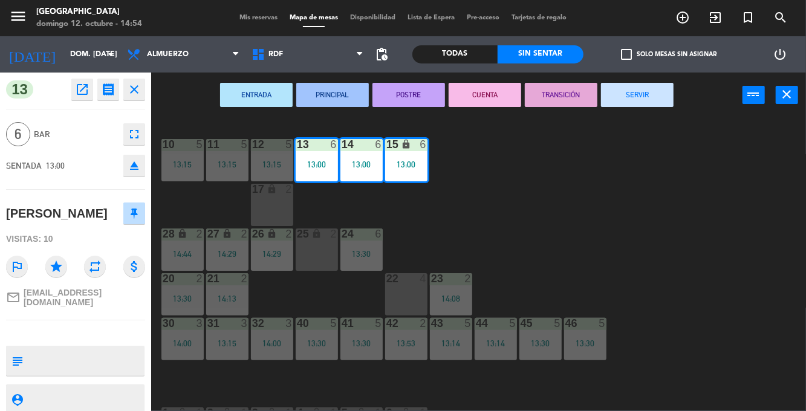
click at [641, 97] on button "SERVIR" at bounding box center [637, 95] width 73 height 24
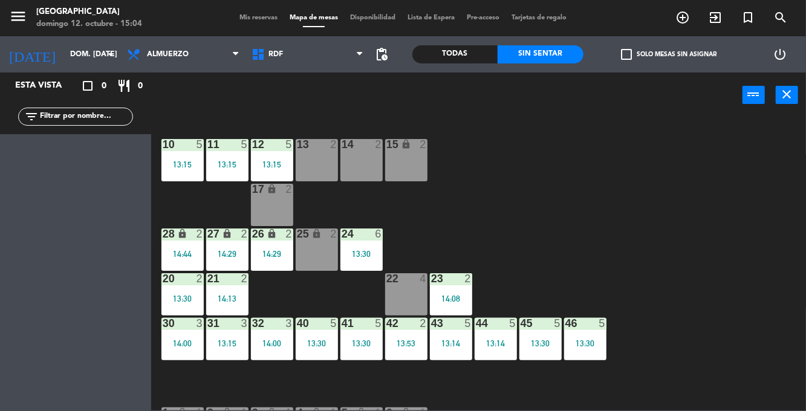
click at [454, 339] on div "13:14" at bounding box center [451, 343] width 42 height 8
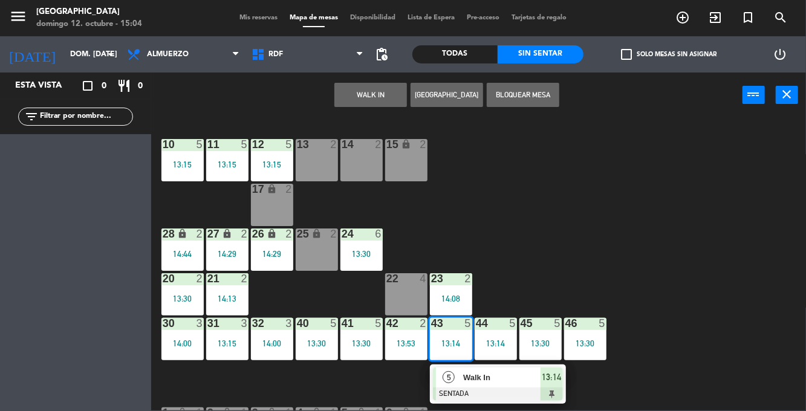
click at [516, 385] on div "Walk In" at bounding box center [501, 378] width 79 height 20
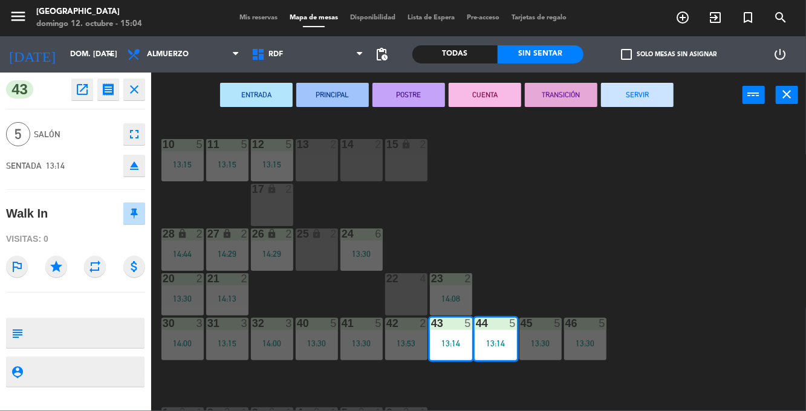
click at [650, 90] on button "SERVIR" at bounding box center [637, 95] width 73 height 24
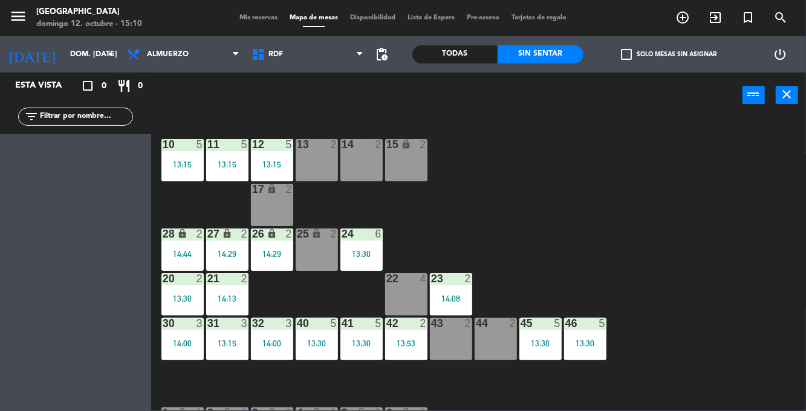
click at [272, 157] on div "12 5 13:15" at bounding box center [272, 160] width 42 height 42
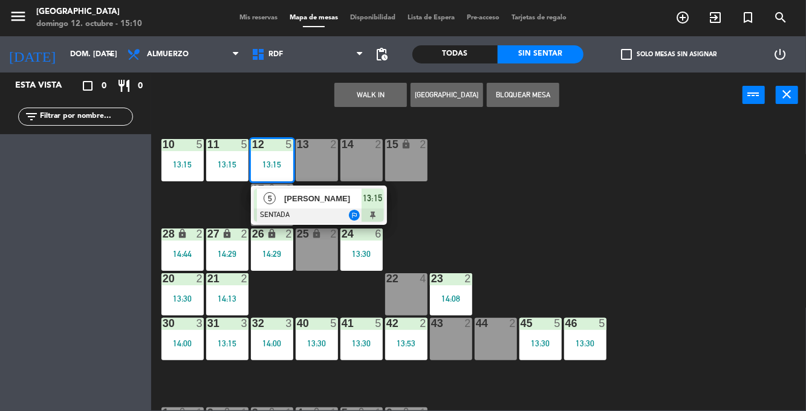
click at [331, 220] on div at bounding box center [319, 215] width 130 height 13
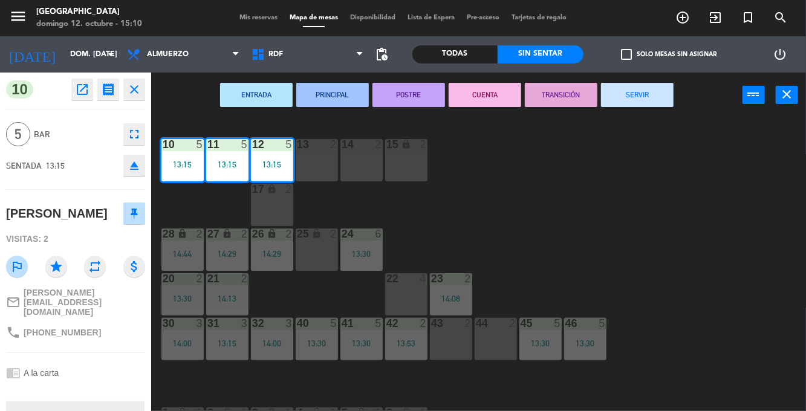
click at [639, 96] on button "SERVIR" at bounding box center [637, 95] width 73 height 24
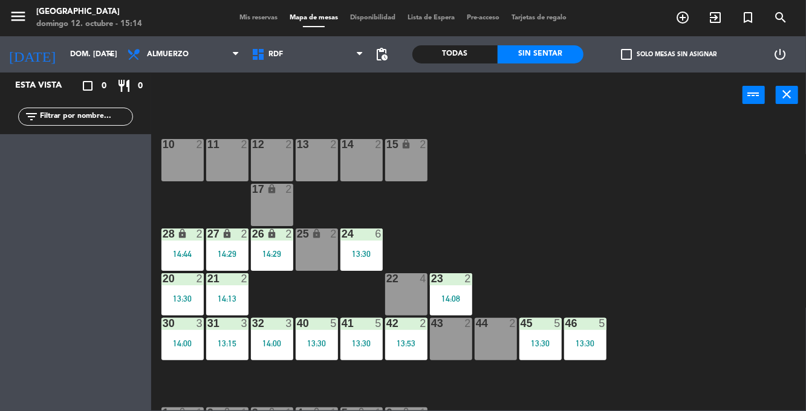
click at [405, 341] on div "13:53" at bounding box center [406, 343] width 42 height 8
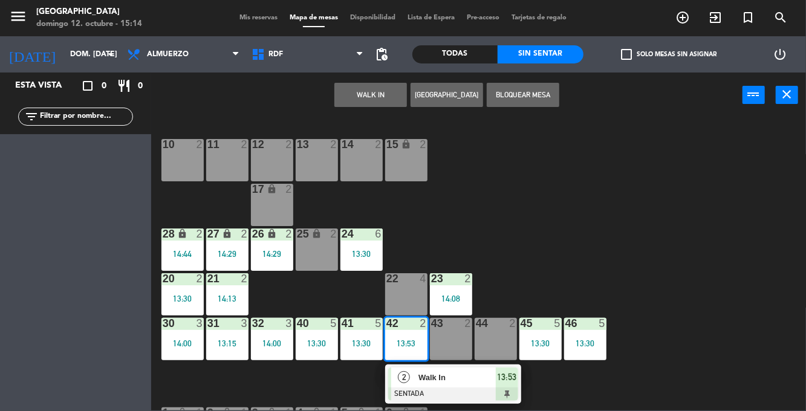
click at [451, 388] on div at bounding box center [453, 394] width 130 height 13
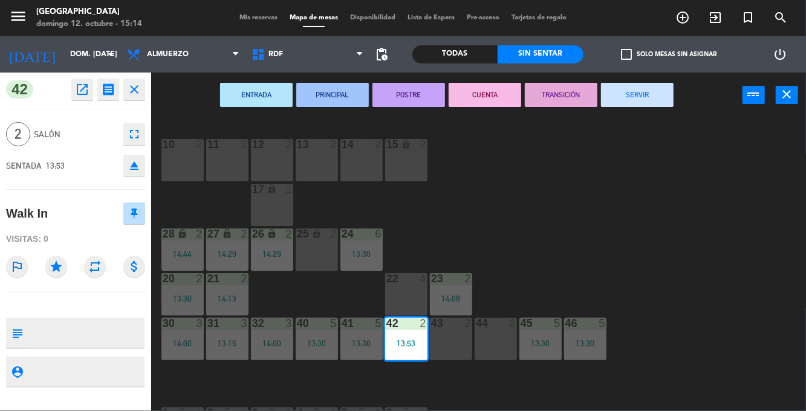
click at [636, 93] on button "SERVIR" at bounding box center [637, 95] width 73 height 24
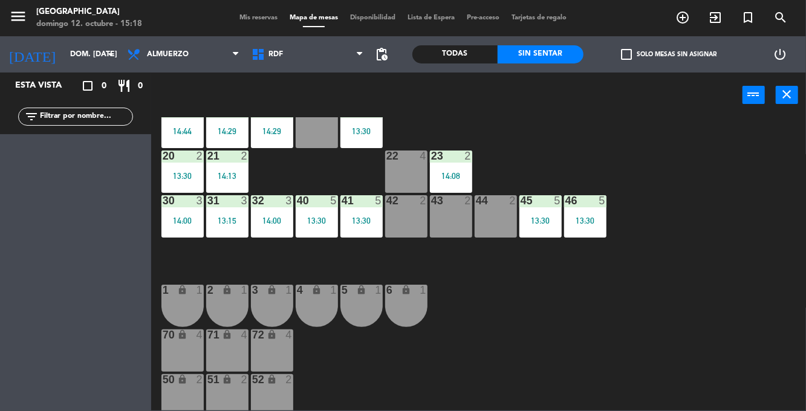
scroll to position [128, 0]
